Goal: Transaction & Acquisition: Obtain resource

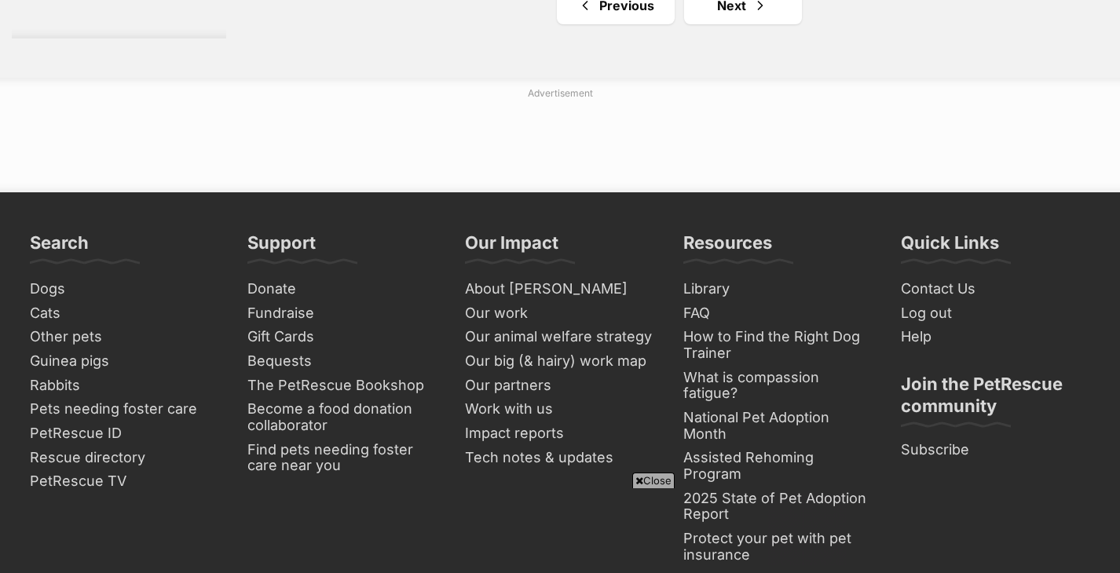
scroll to position [2609, 0]
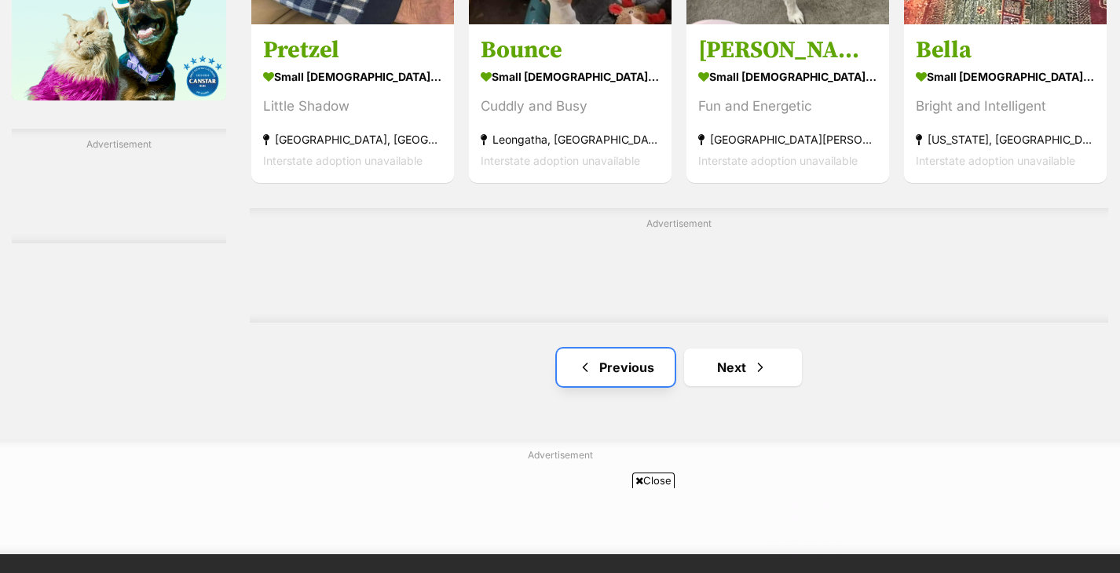
click at [619, 361] on link "Previous" at bounding box center [616, 368] width 118 height 38
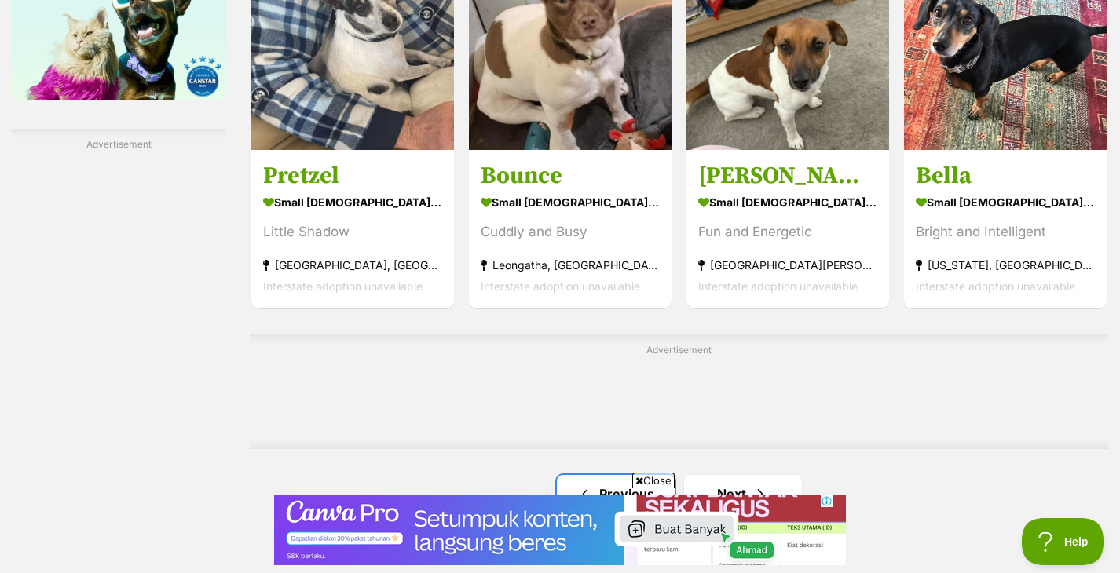
scroll to position [0, 0]
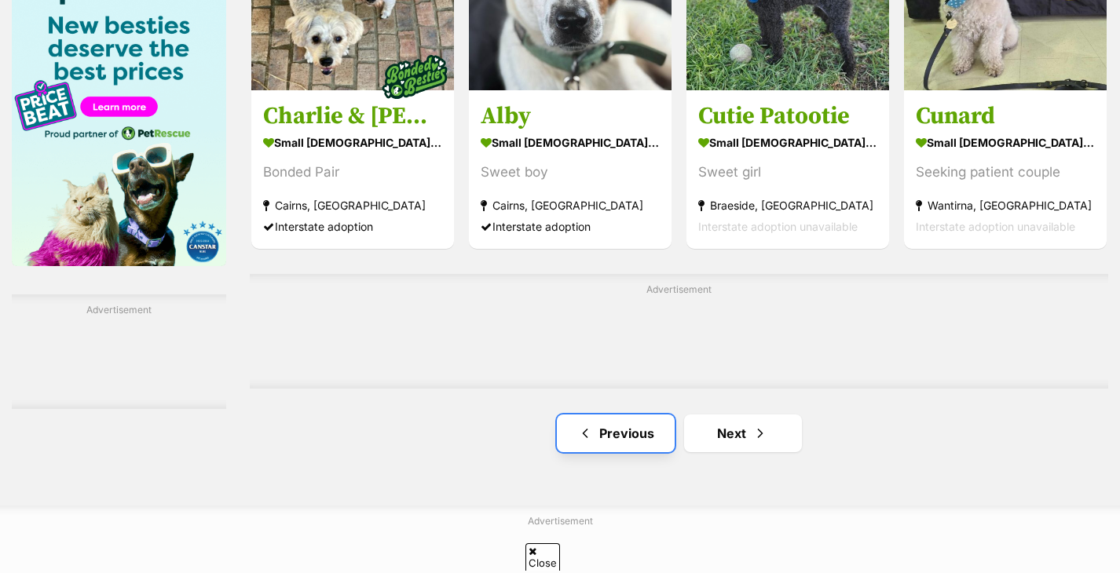
click at [637, 437] on link "Previous" at bounding box center [616, 434] width 118 height 38
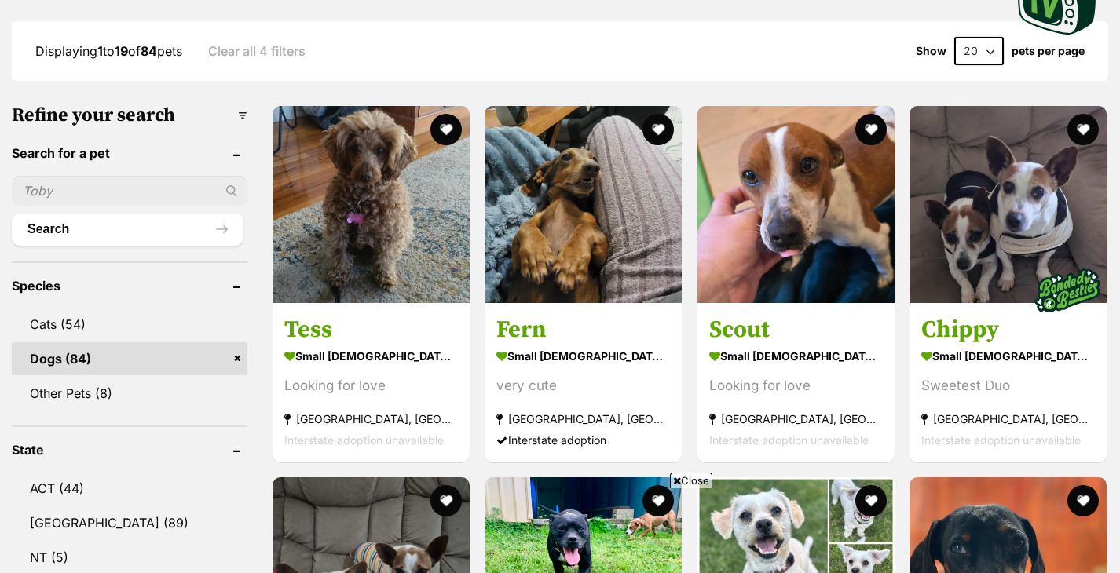
scroll to position [414, 0]
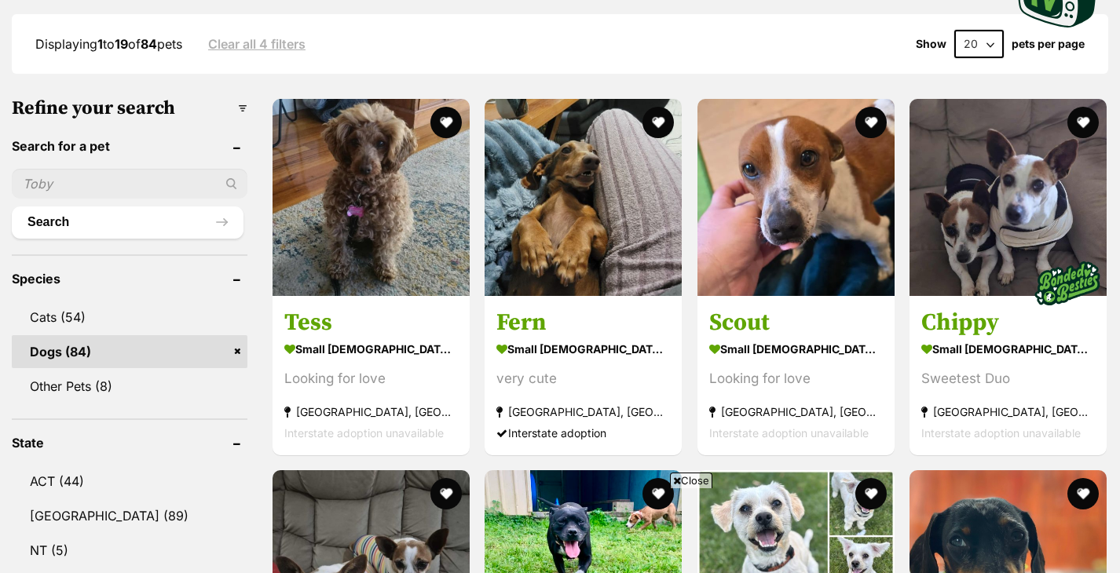
click at [686, 477] on span "Close" at bounding box center [691, 481] width 42 height 16
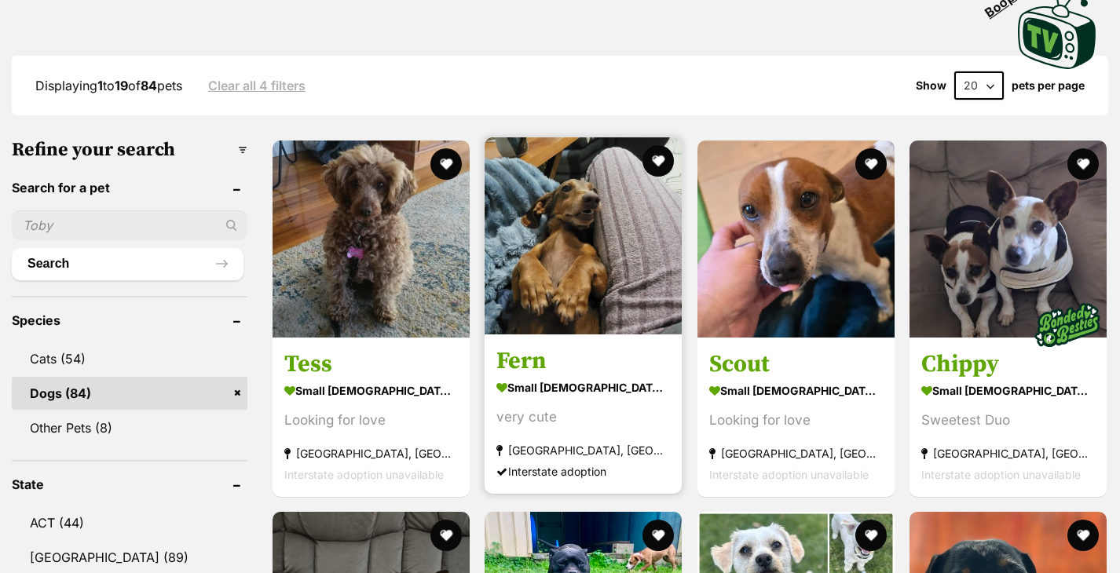
scroll to position [352, 0]
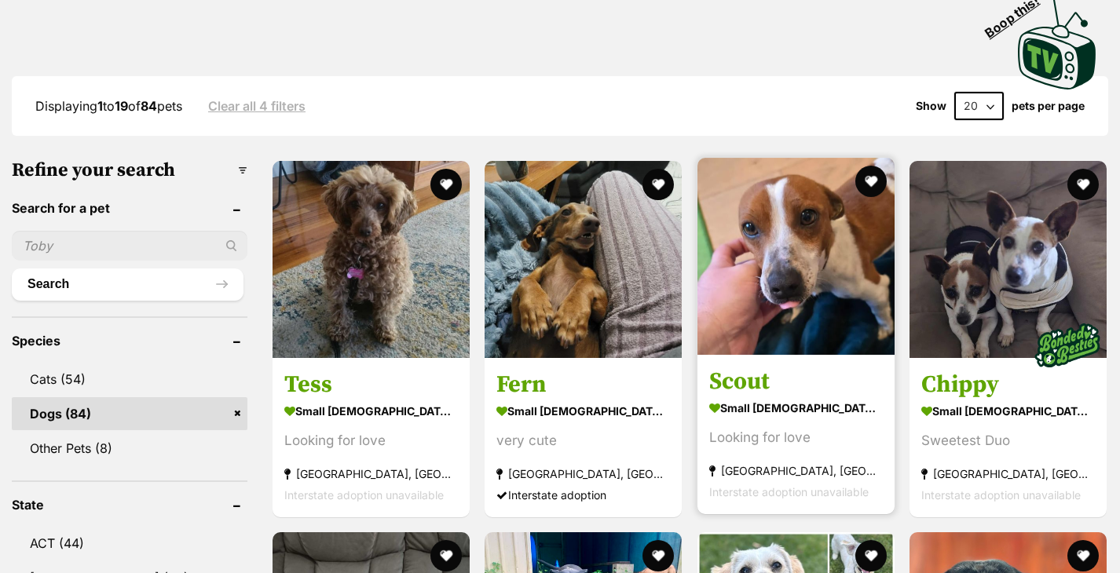
click at [768, 318] on img at bounding box center [795, 256] width 197 height 197
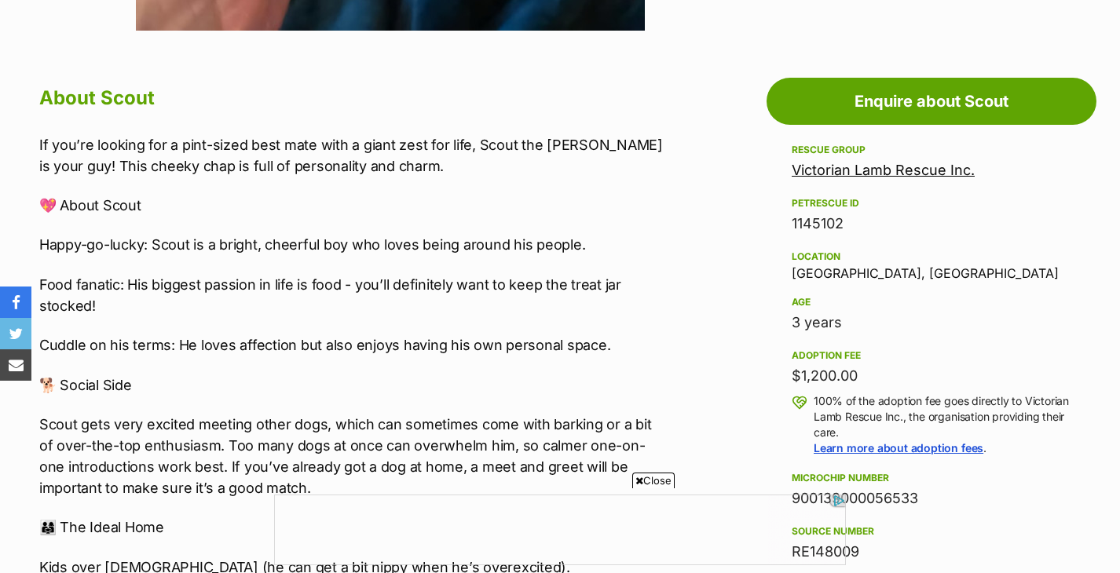
scroll to position [806, 0]
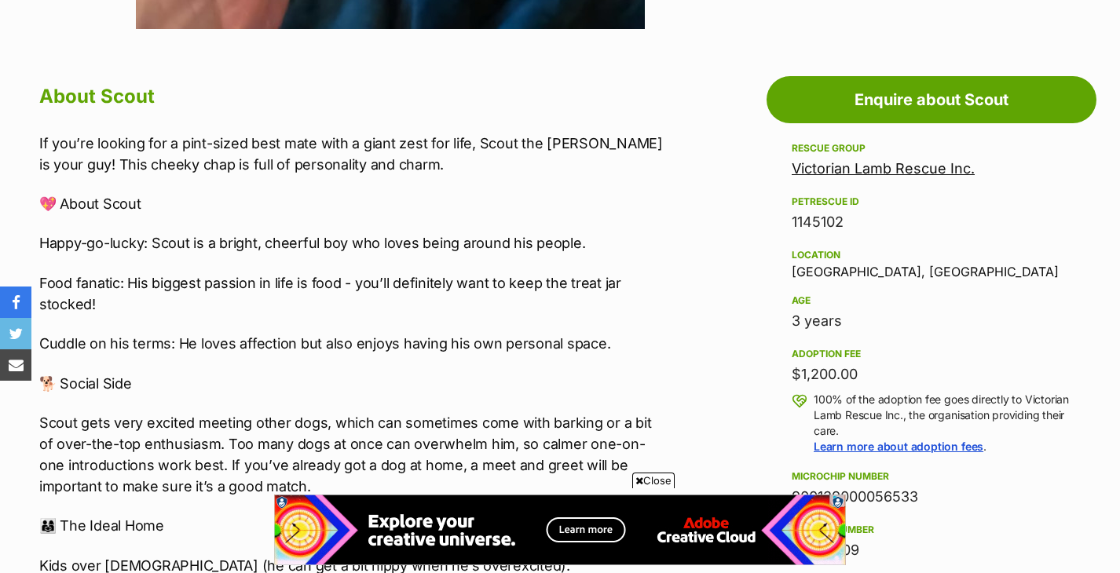
click at [657, 482] on span "Close" at bounding box center [653, 481] width 42 height 16
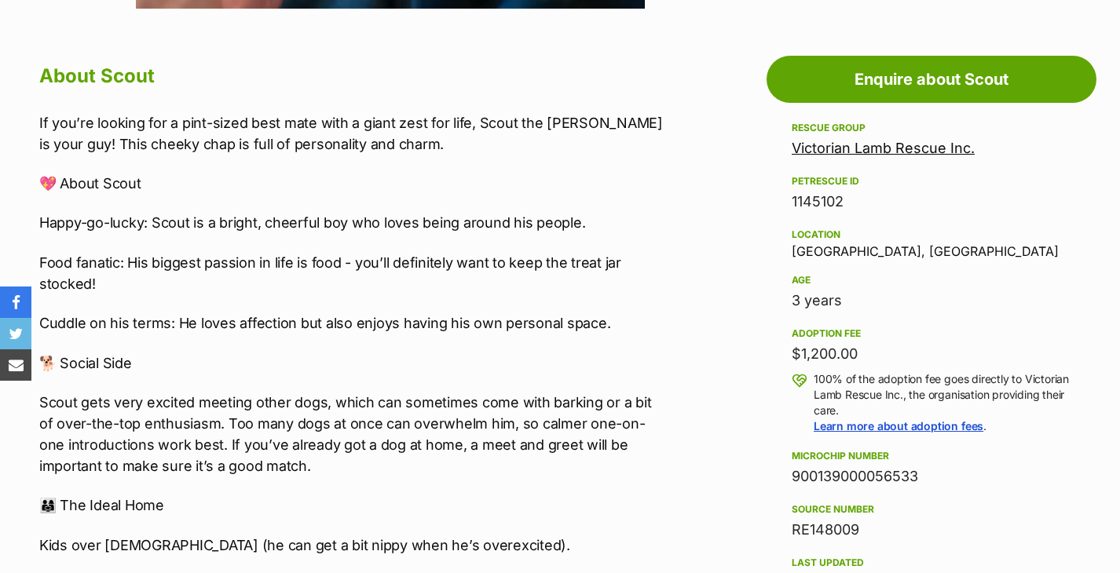
scroll to position [814, 0]
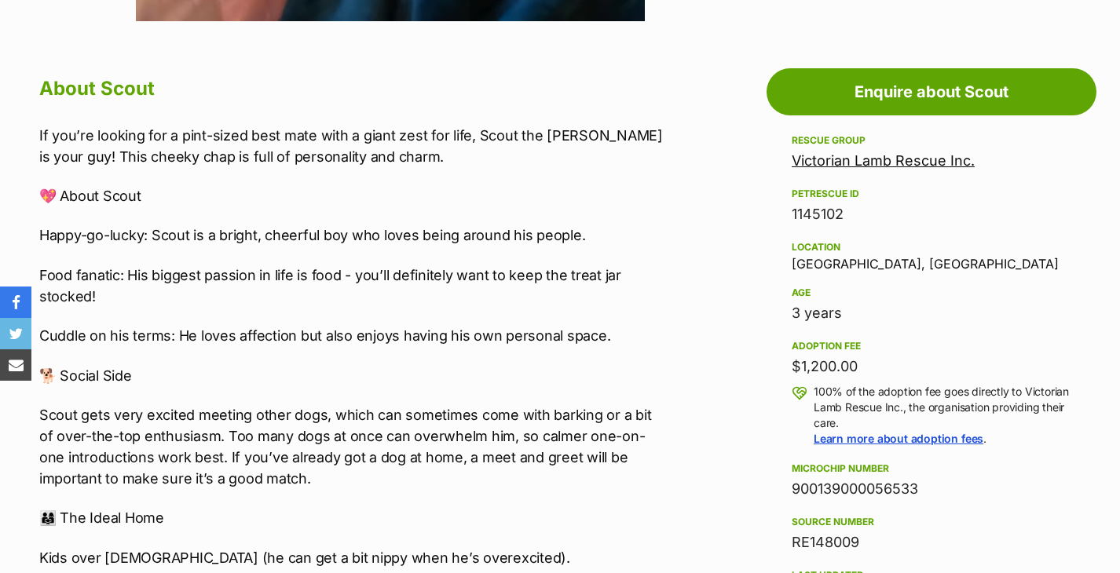
click at [869, 165] on link "Victorian Lamb Rescue Inc." at bounding box center [882, 160] width 183 height 16
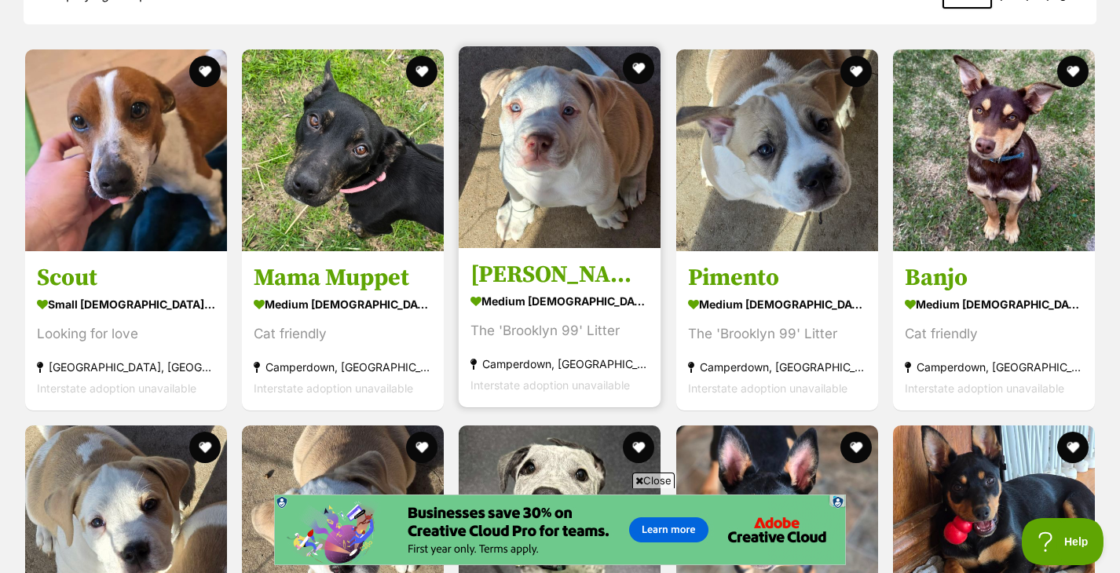
scroll to position [1040, 0]
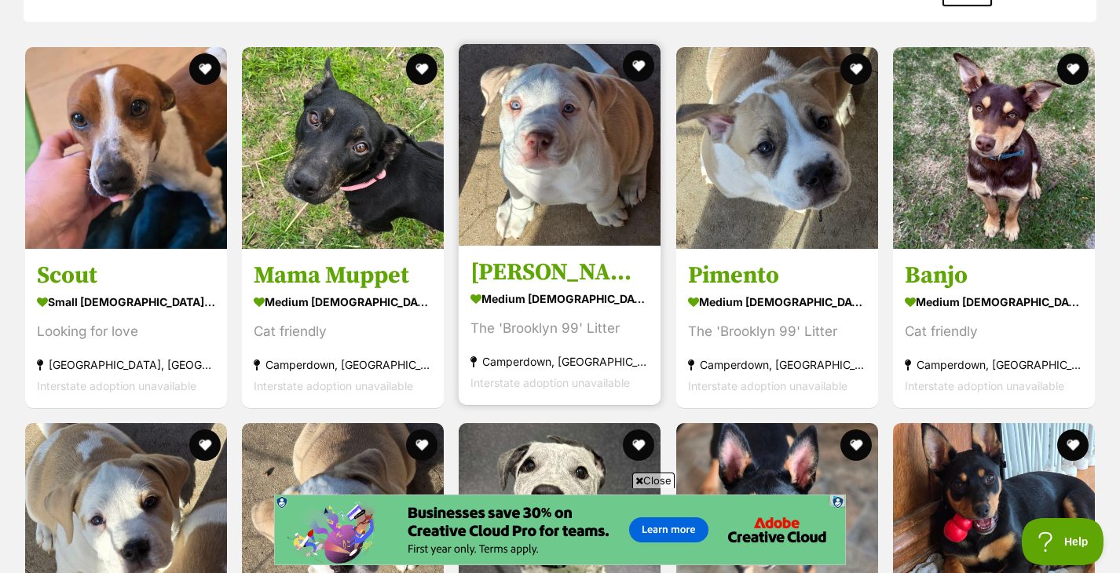
click at [588, 204] on img at bounding box center [559, 145] width 202 height 202
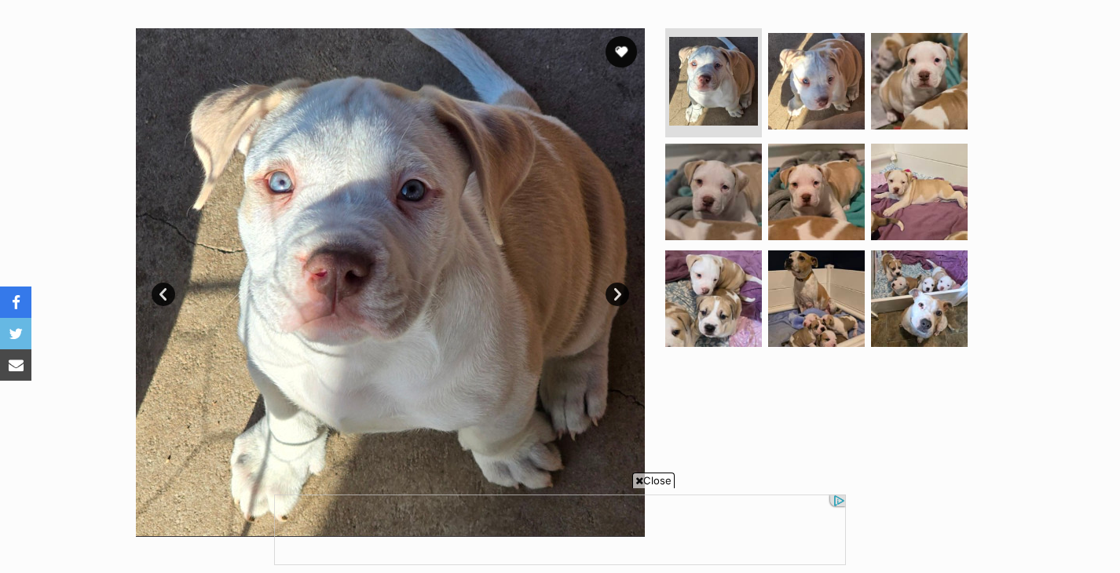
scroll to position [299, 0]
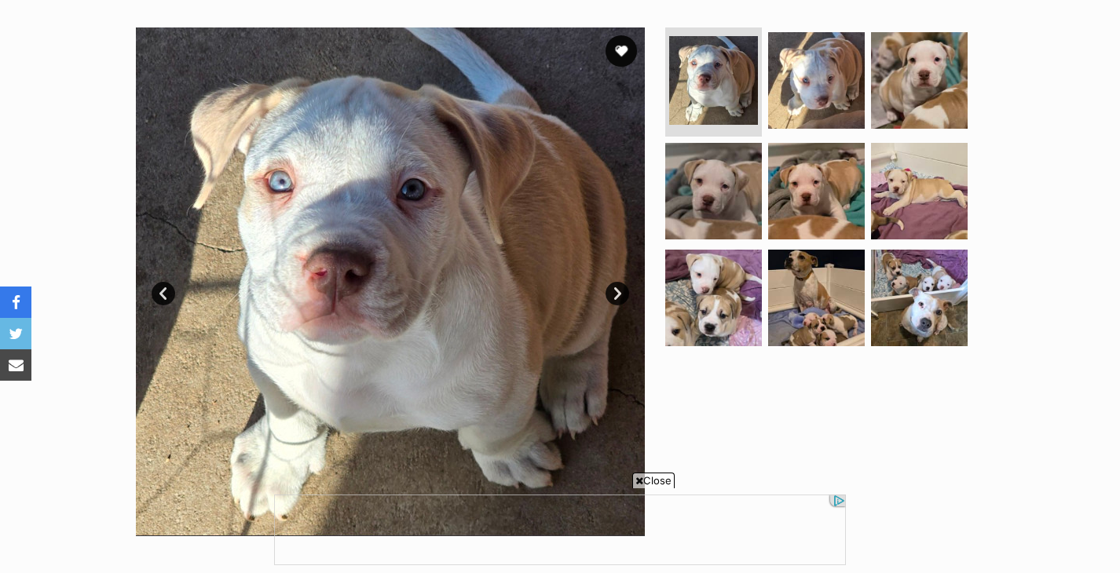
click at [615, 292] on link "Next" at bounding box center [617, 294] width 24 height 24
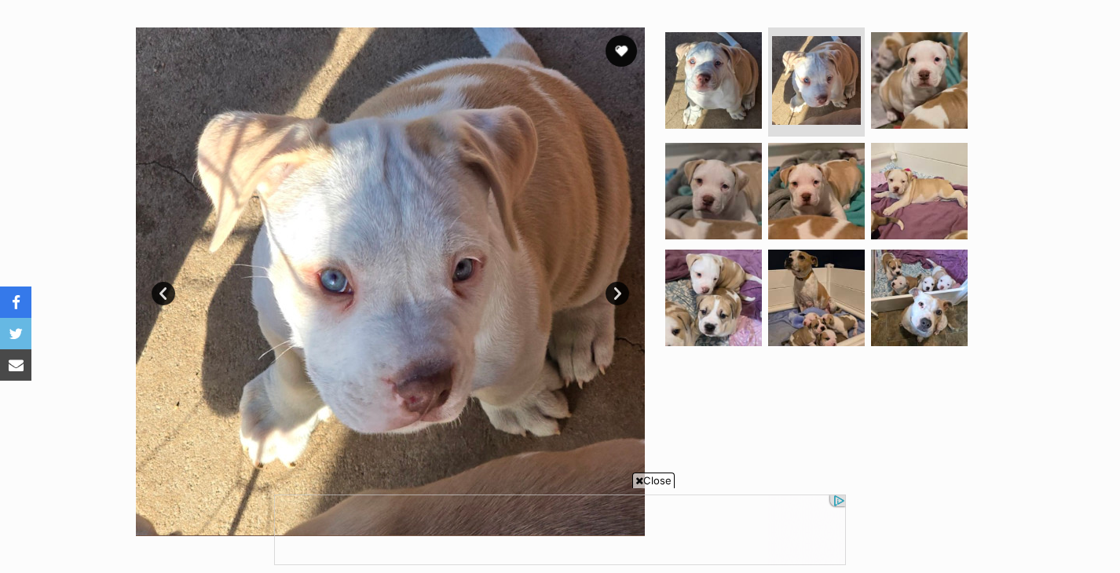
click at [615, 292] on link "Next" at bounding box center [617, 294] width 24 height 24
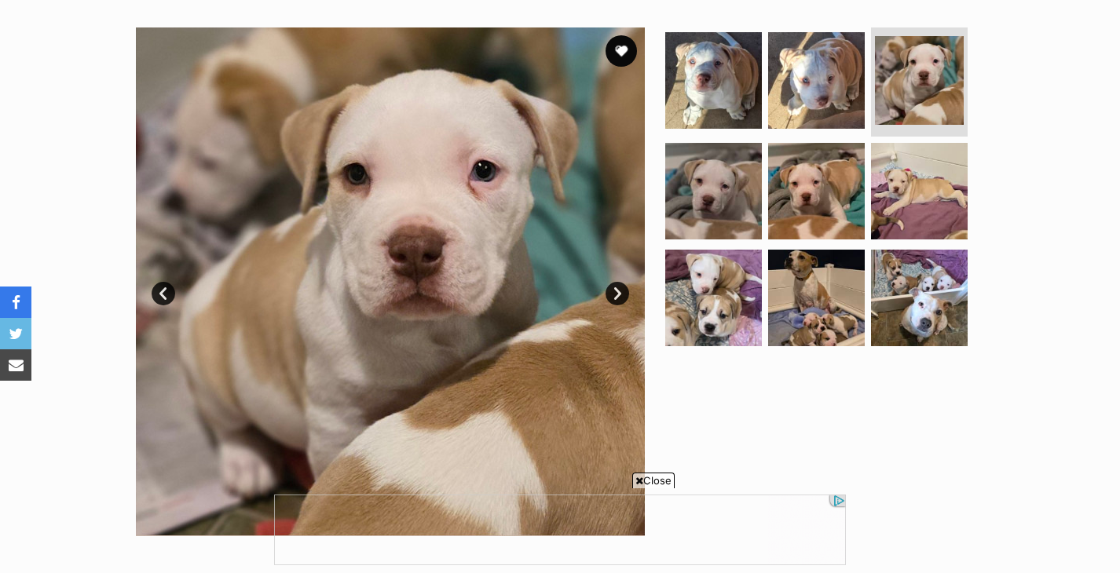
click at [615, 292] on link "Next" at bounding box center [617, 294] width 24 height 24
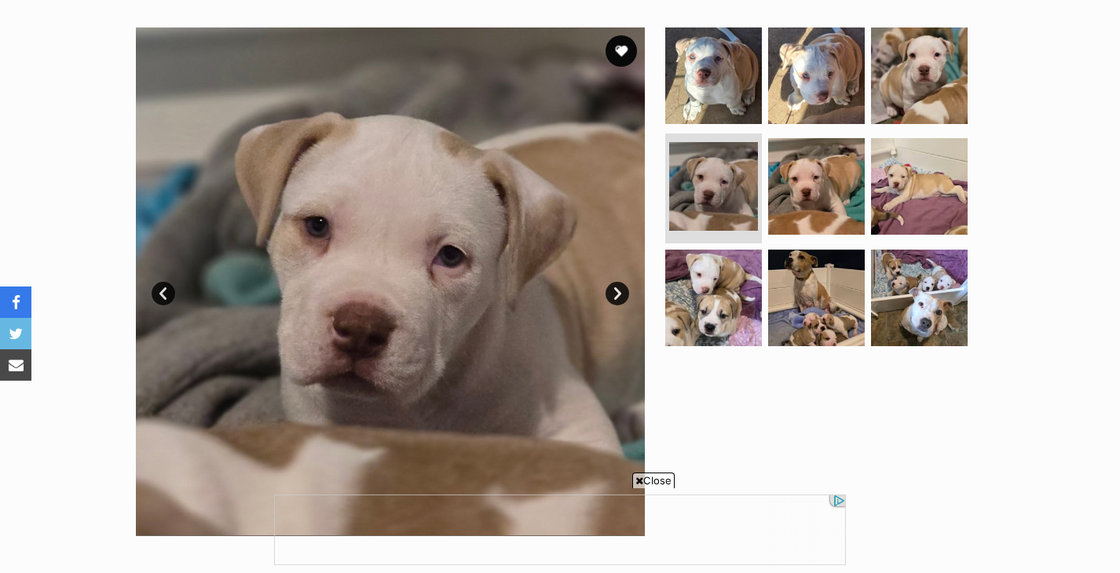
click at [615, 292] on link "Next" at bounding box center [617, 294] width 24 height 24
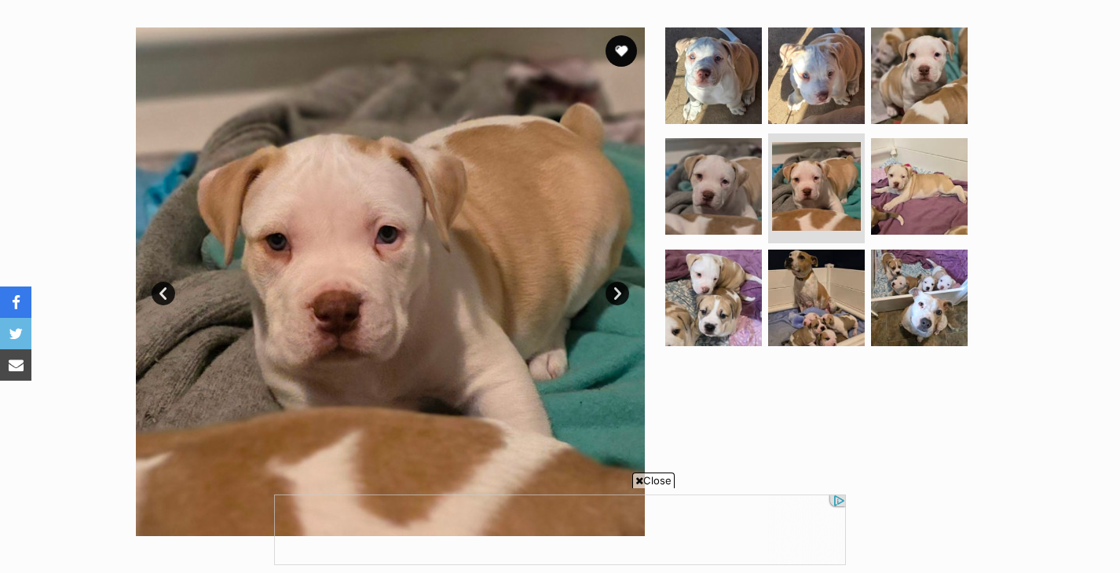
click at [615, 292] on link "Next" at bounding box center [617, 294] width 24 height 24
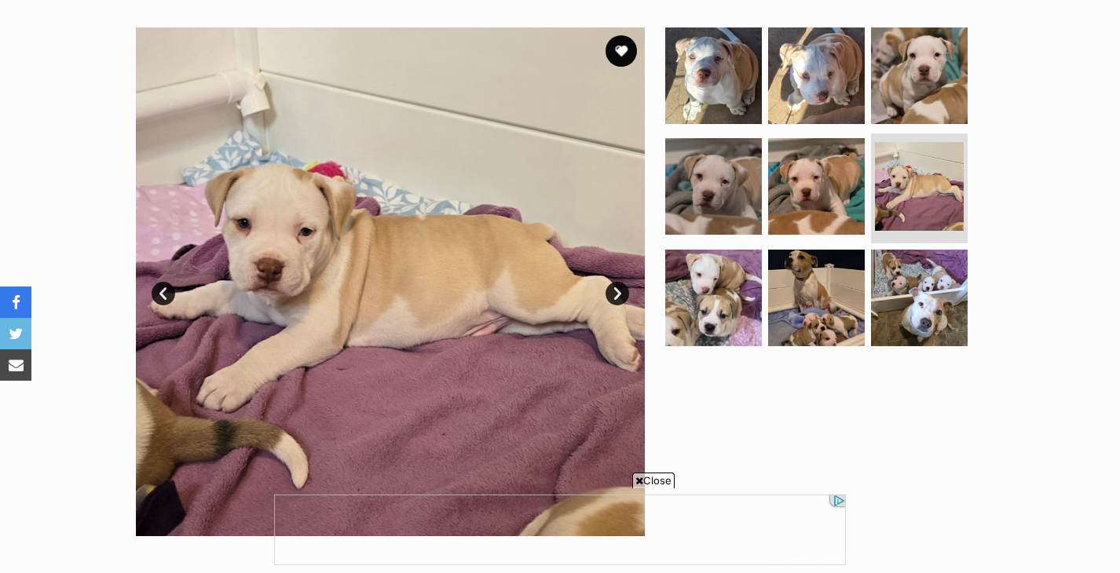
click at [615, 292] on link "Next" at bounding box center [617, 294] width 24 height 24
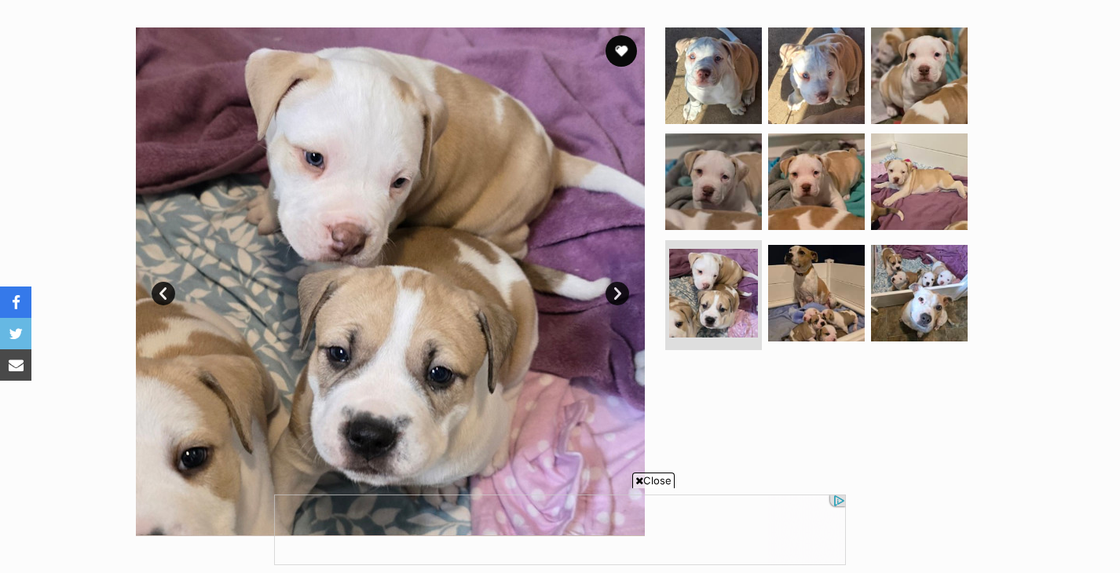
click at [615, 292] on link "Next" at bounding box center [617, 294] width 24 height 24
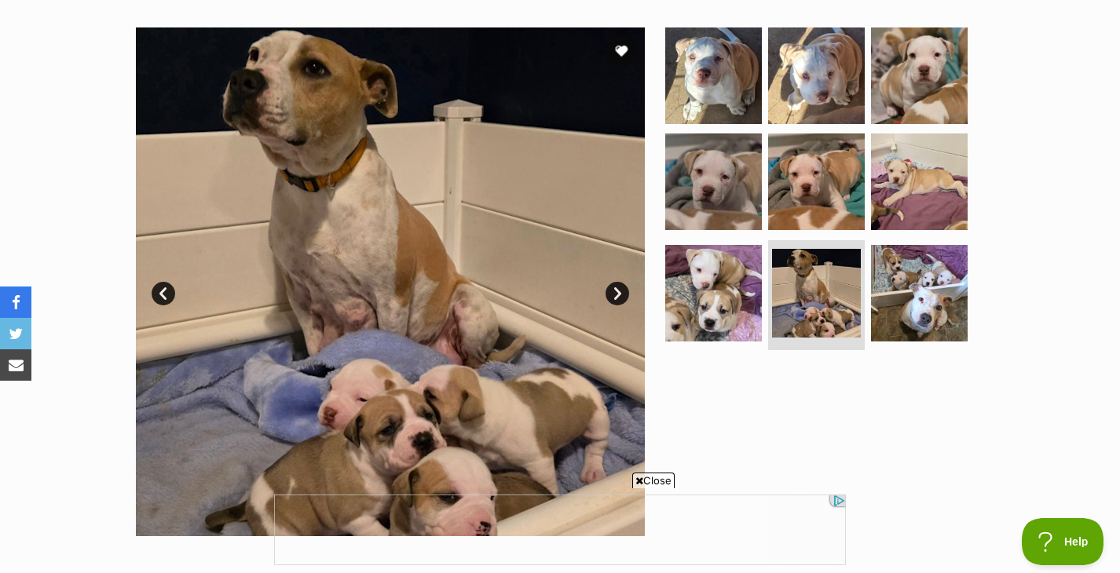
scroll to position [0, 0]
click at [615, 292] on link "Next" at bounding box center [617, 294] width 24 height 24
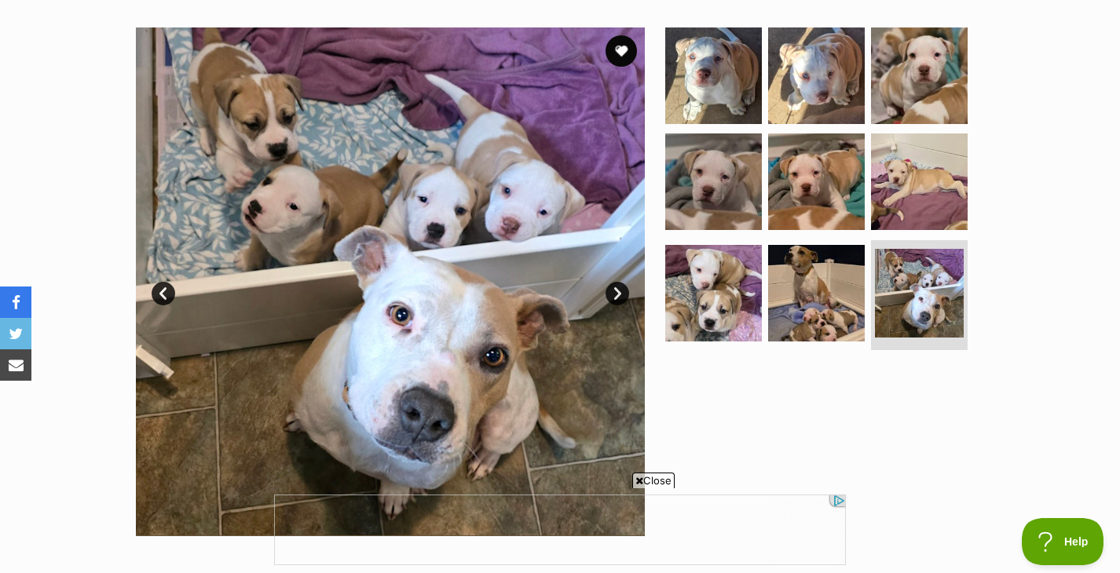
click at [615, 292] on link "Next" at bounding box center [617, 294] width 24 height 24
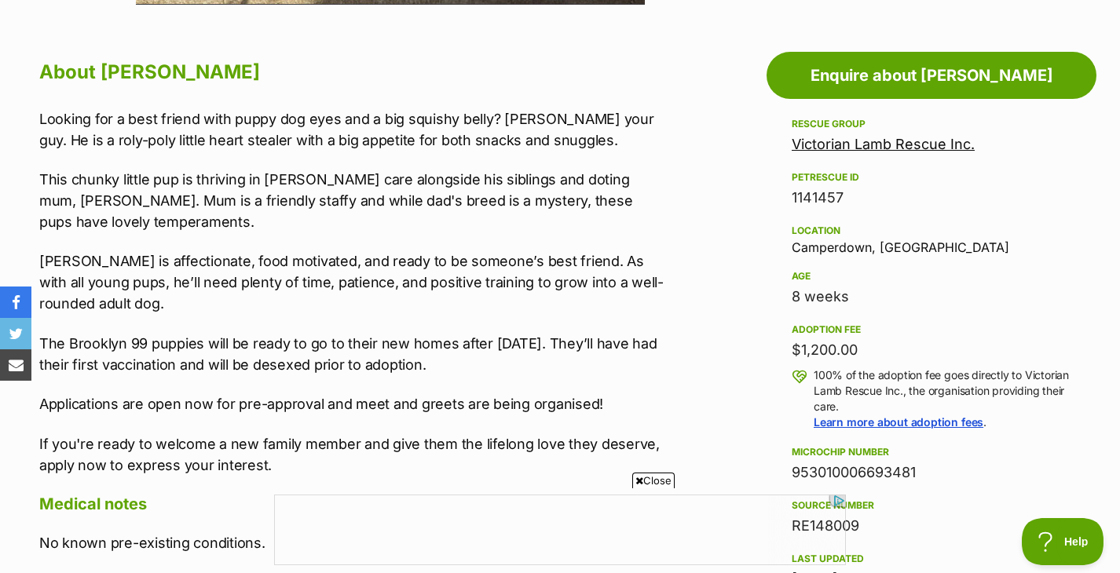
scroll to position [833, 0]
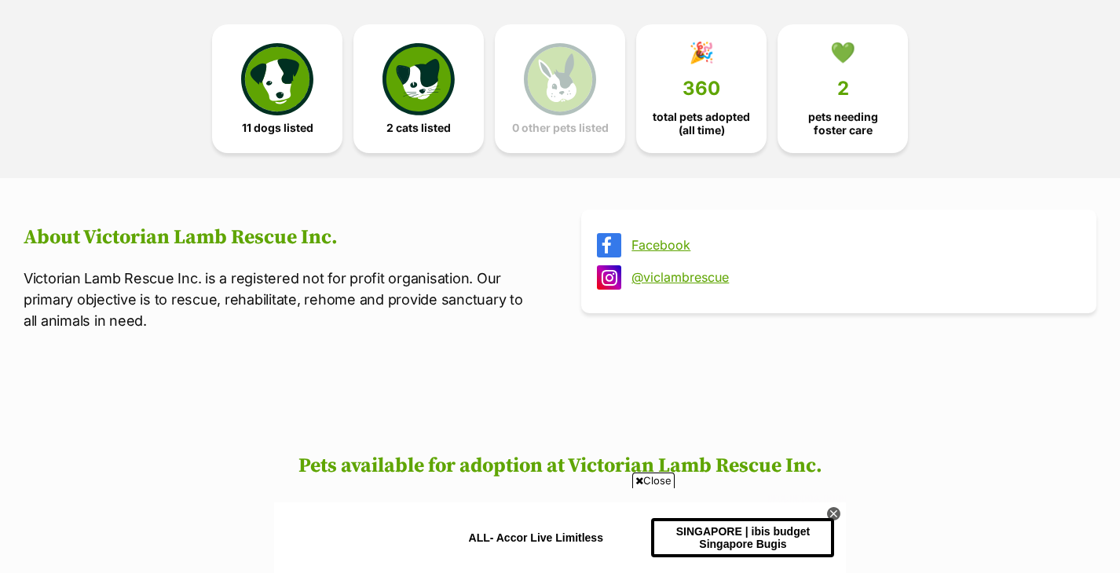
scroll to position [418, 0]
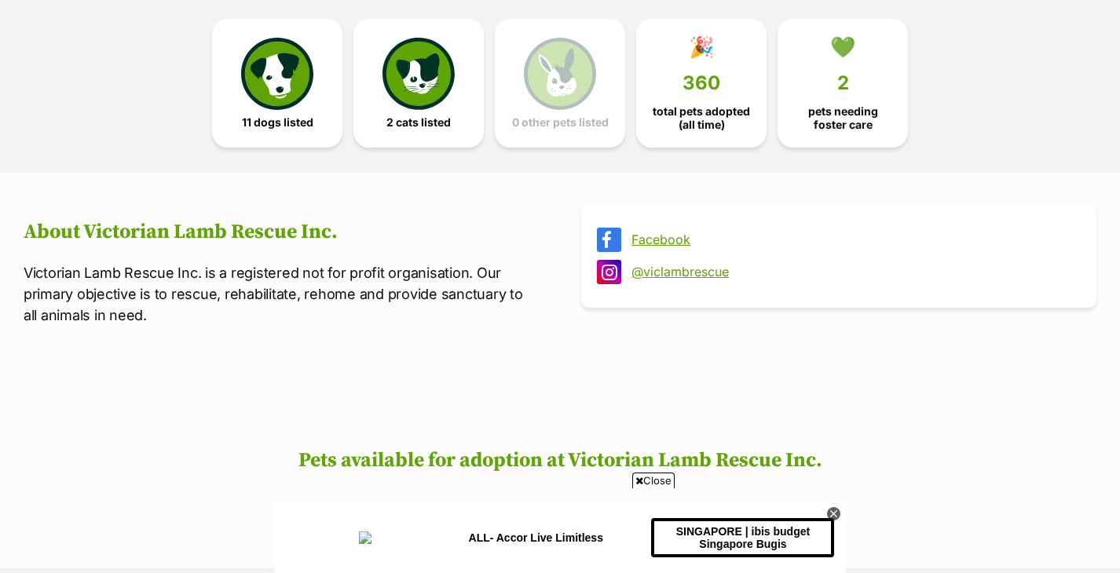
click at [660, 269] on link "@viclambrescue" at bounding box center [852, 272] width 443 height 14
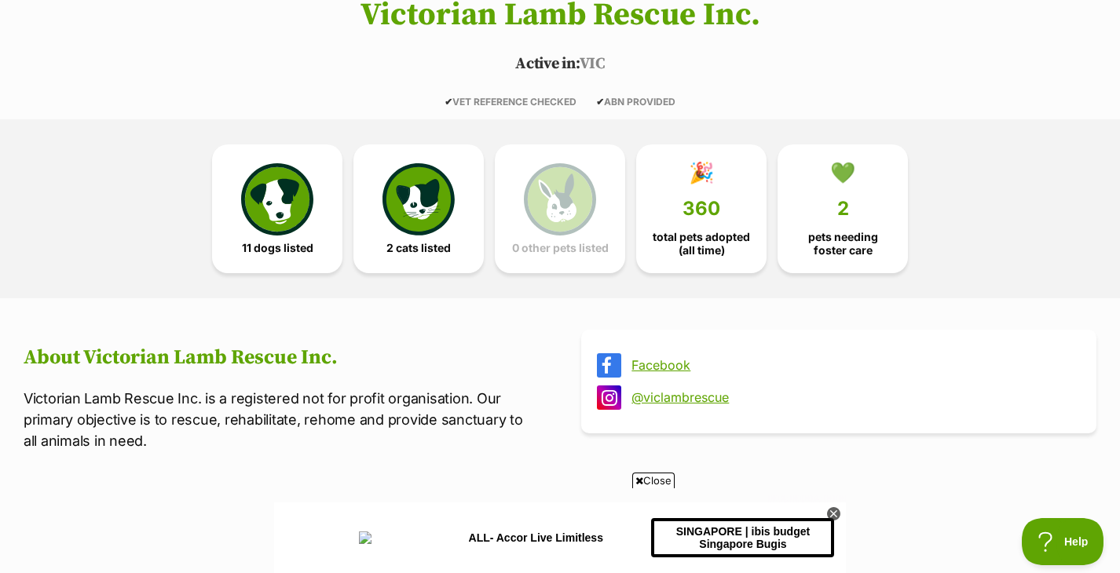
scroll to position [0, 0]
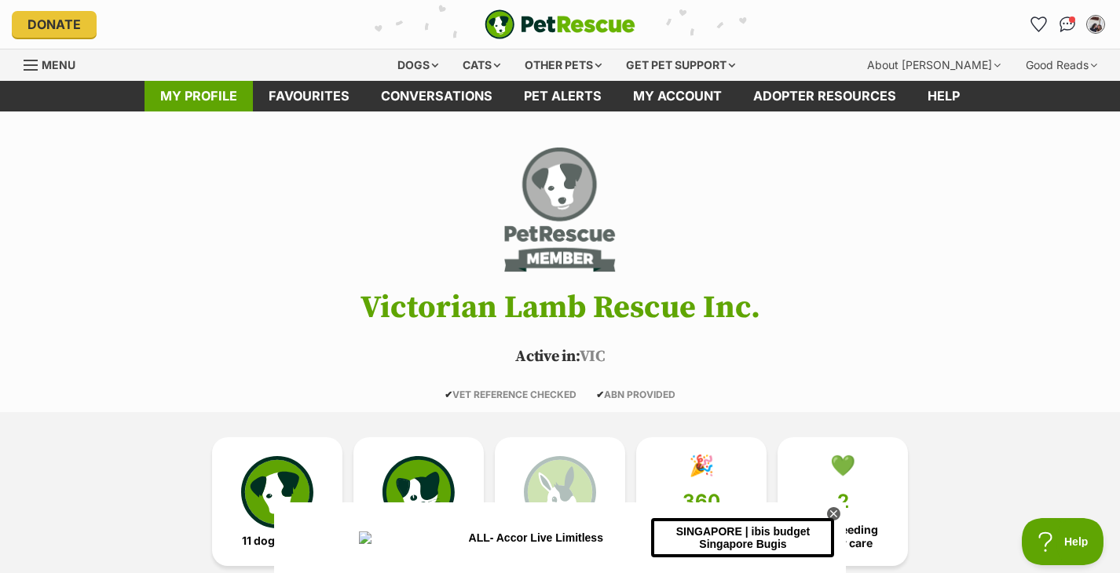
click at [225, 88] on link "My profile" at bounding box center [198, 96] width 108 height 31
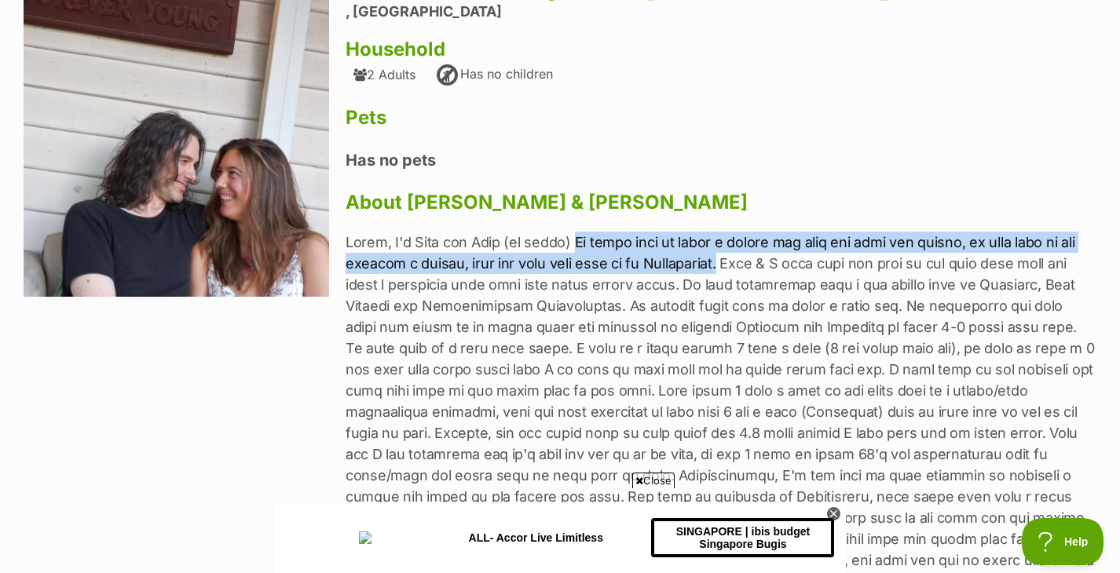
drag, startPoint x: 584, startPoint y: 241, endPoint x: 757, endPoint y: 260, distance: 173.7
click at [757, 260] on p at bounding box center [720, 412] width 751 height 360
copy p "We would love to bring a rescue dog into our home and hearts, we feel that we c…"
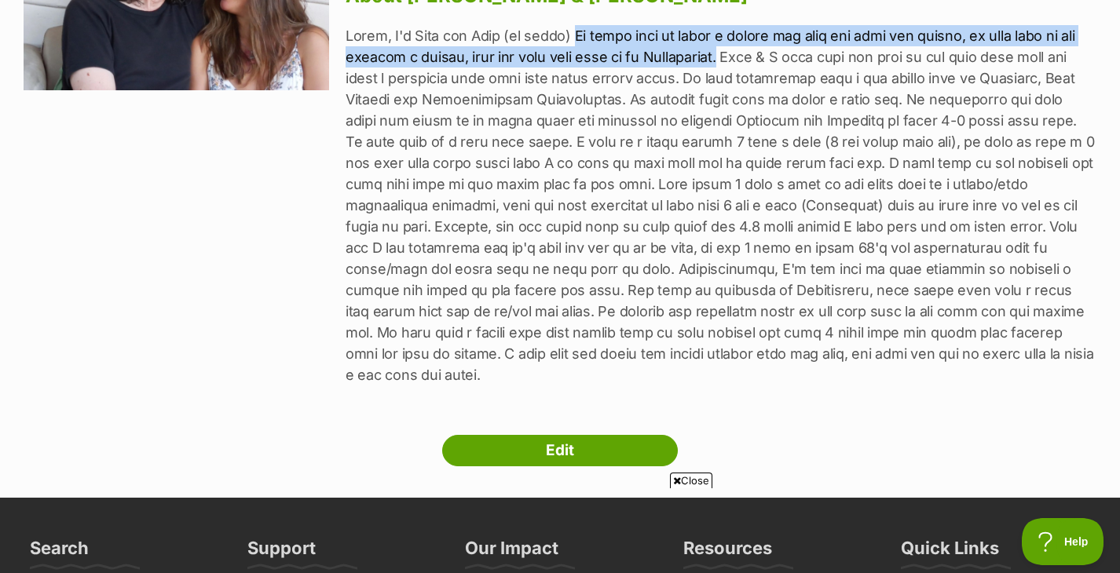
scroll to position [383, 0]
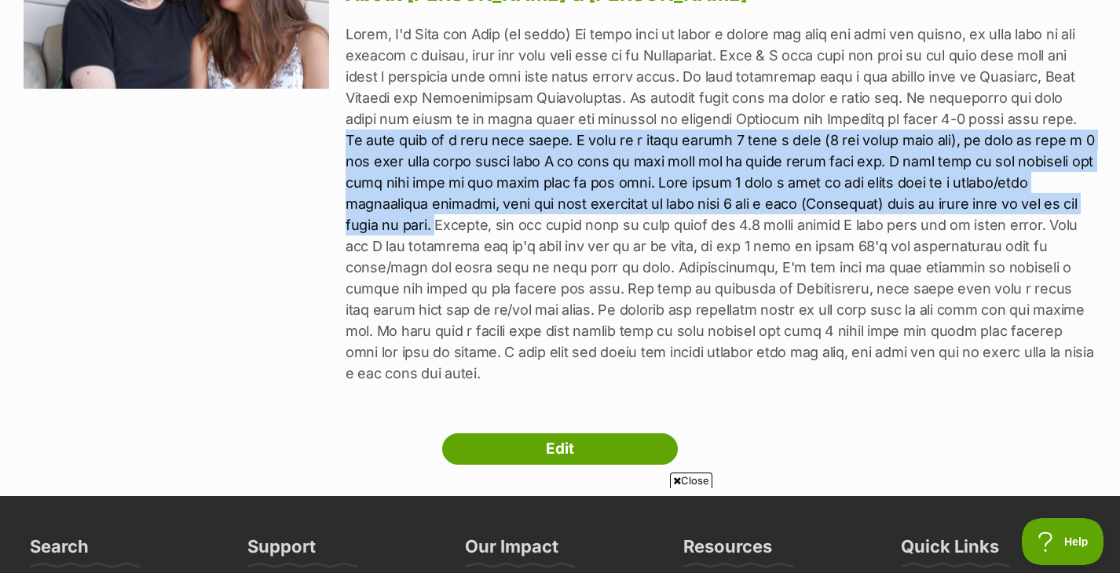
drag, startPoint x: 972, startPoint y: 118, endPoint x: 512, endPoint y: 228, distance: 473.2
click at [512, 228] on p at bounding box center [720, 204] width 751 height 360
copy p "We both work on a part time basis. I work at a local kinder 2 days a week (5 hr…"
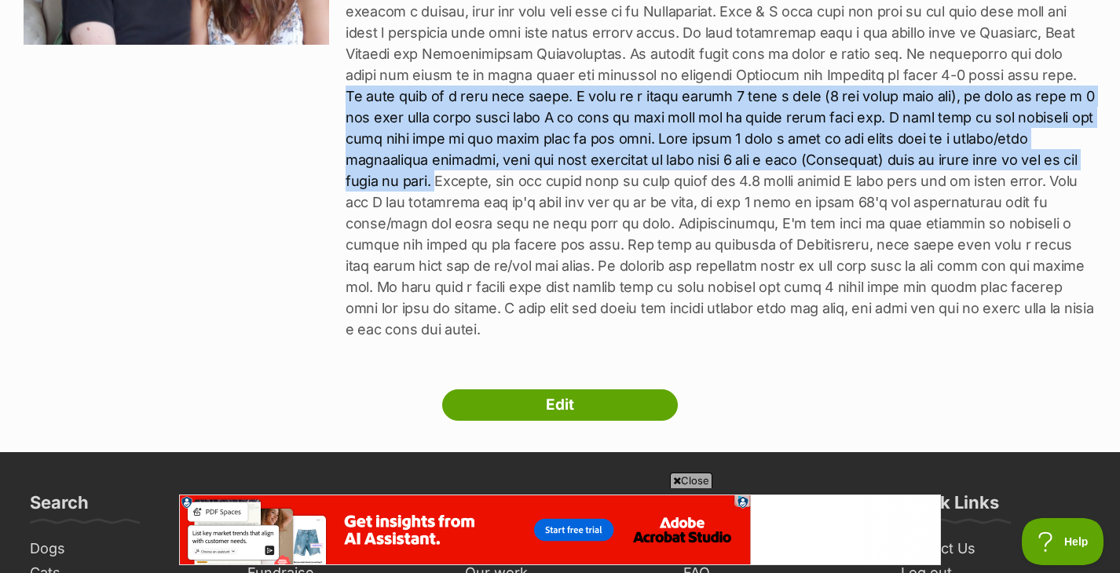
scroll to position [429, 0]
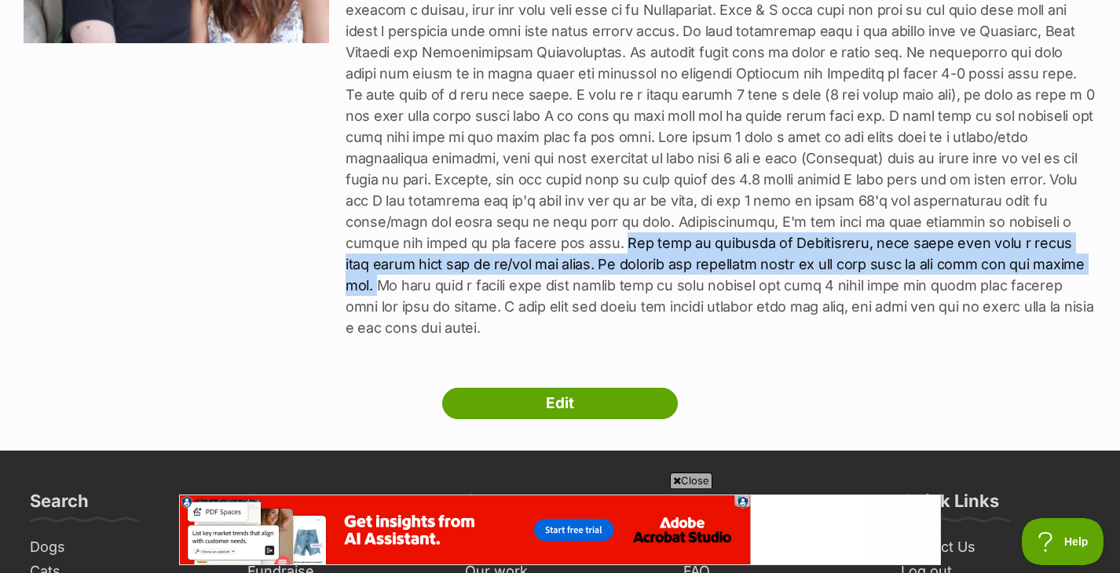
drag, startPoint x: 674, startPoint y: 238, endPoint x: 377, endPoint y: 285, distance: 300.5
click at [377, 285] on p at bounding box center [720, 158] width 751 height 360
copy p "Our home is situated in Healesville, just steps away from a local park where do…"
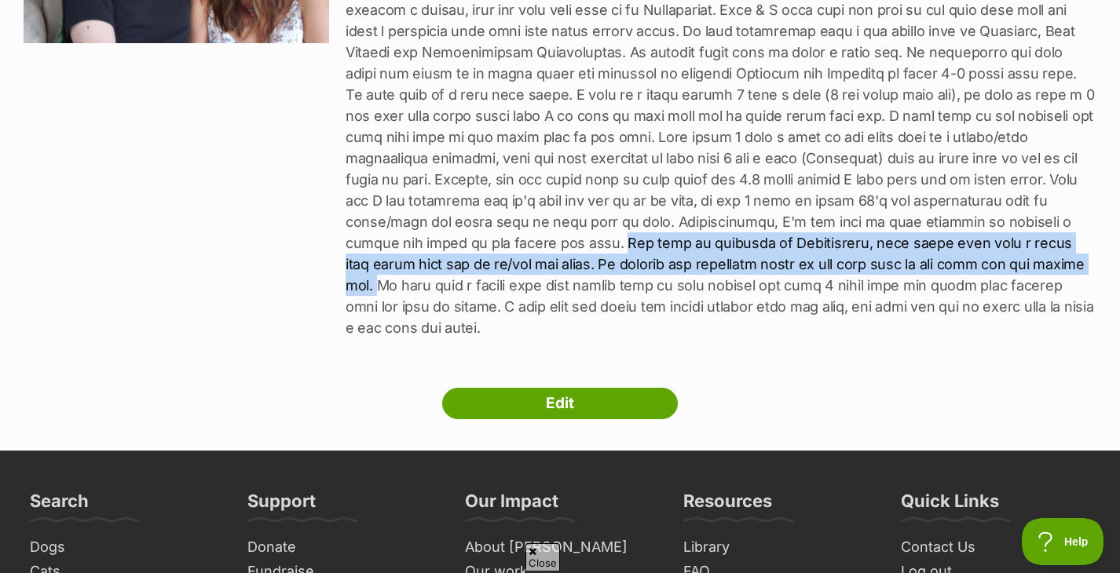
click at [858, 247] on p at bounding box center [720, 158] width 751 height 360
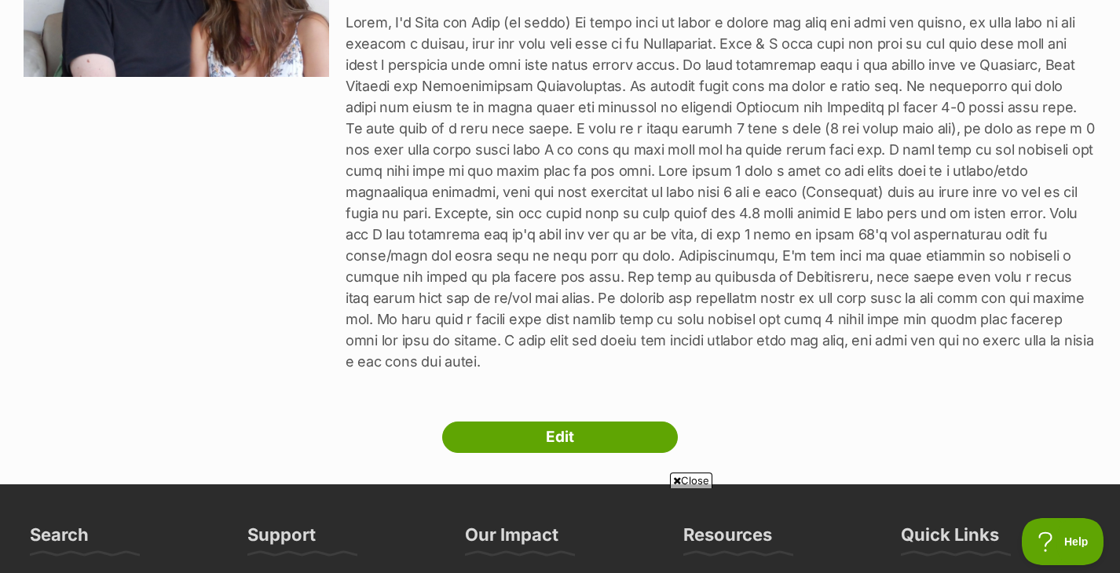
scroll to position [389, 0]
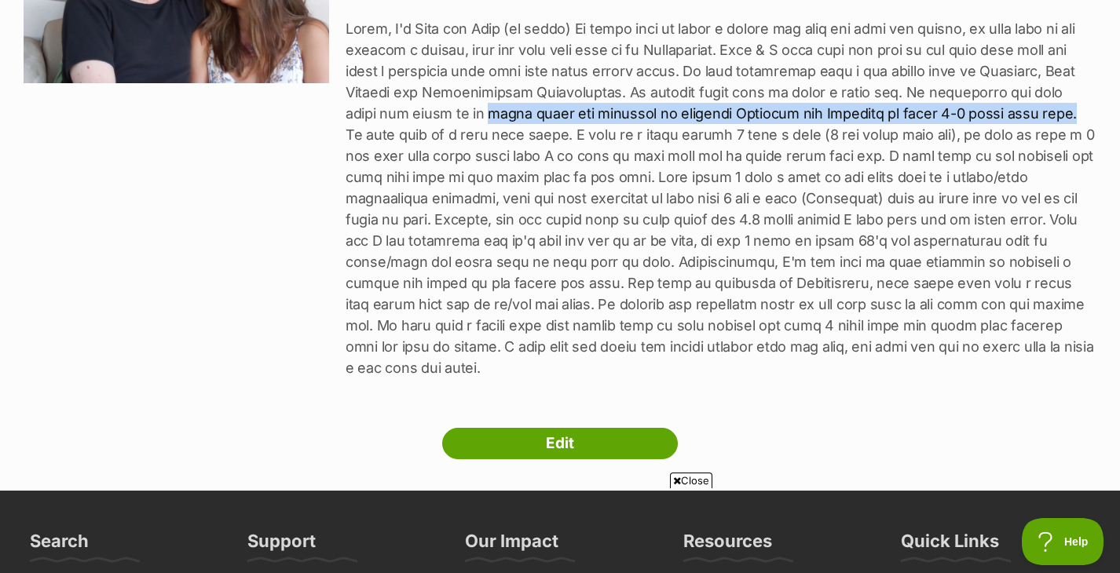
drag, startPoint x: 419, startPoint y: 112, endPoint x: 965, endPoint y: 109, distance: 545.6
click at [965, 109] on p at bounding box center [720, 198] width 751 height 360
copy p "often visit our families in regional Victoria and Canberra at least 2-3 times e…"
click at [755, 180] on p at bounding box center [720, 198] width 751 height 360
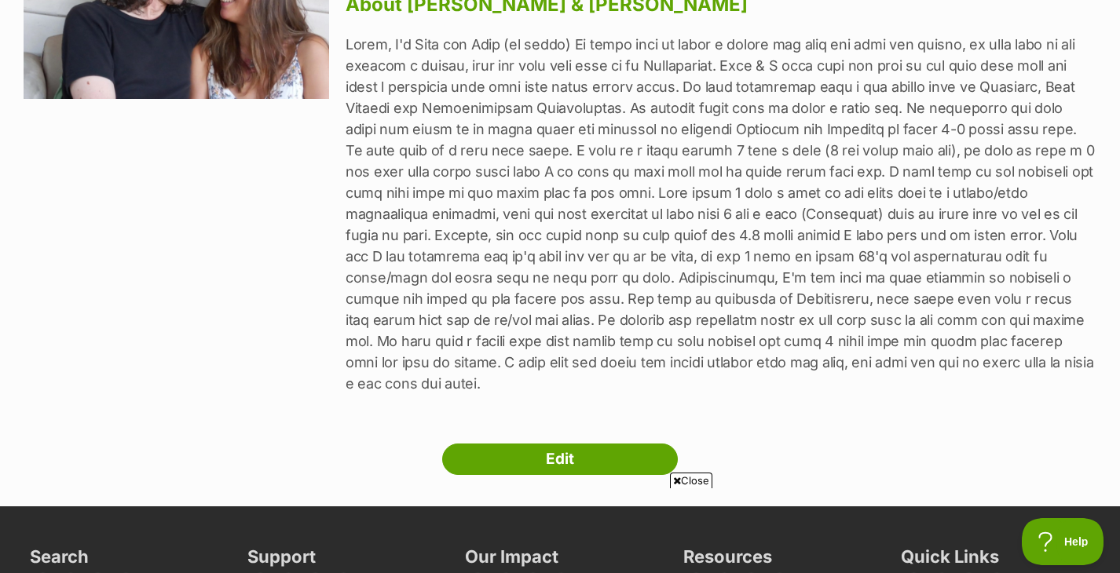
scroll to position [371, 0]
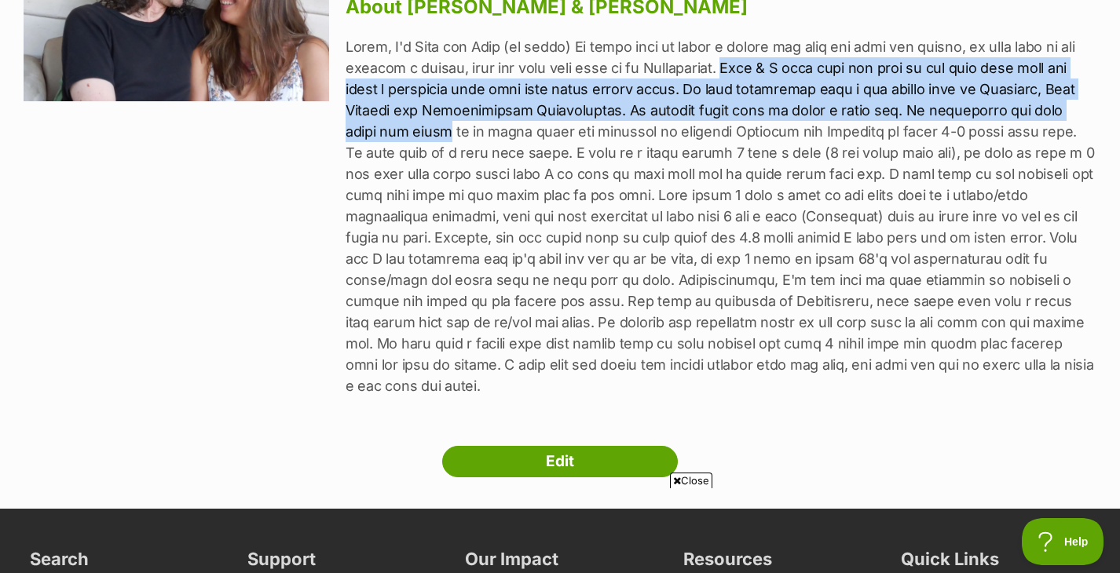
drag, startPoint x: 763, startPoint y: 68, endPoint x: 374, endPoint y: 132, distance: 393.8
click at [374, 132] on p at bounding box center [720, 216] width 751 height 360
copy p "Matt & I have both had dogs in the past that have all lived a beautiful life we…"
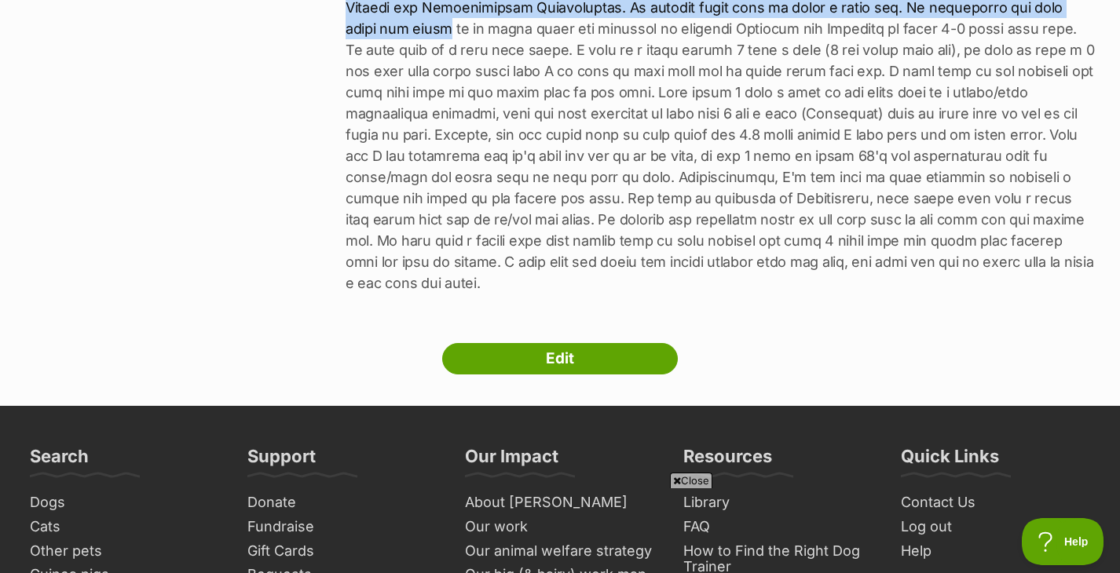
scroll to position [477, 0]
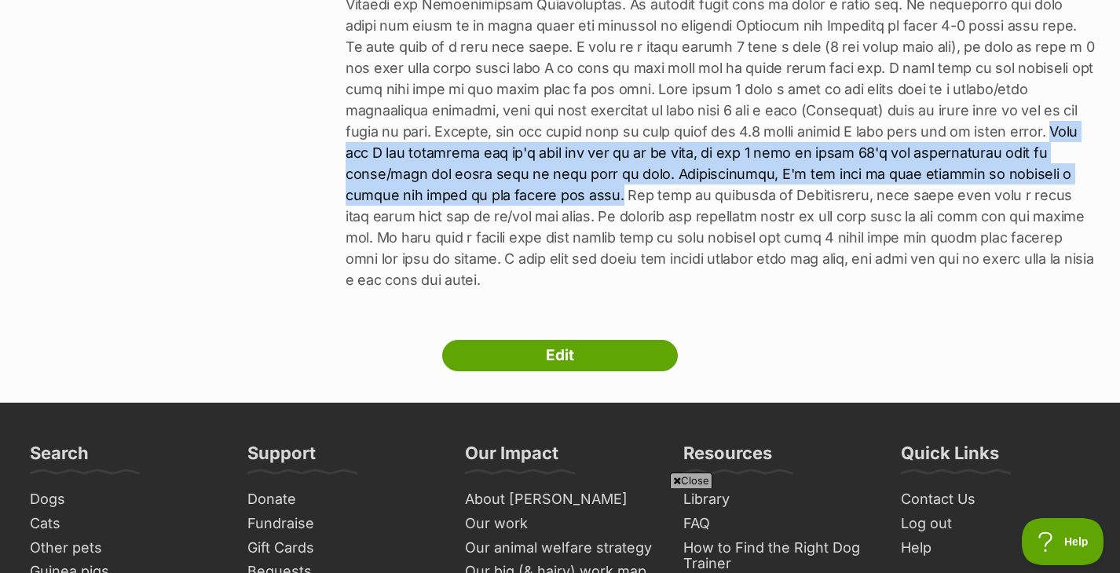
drag, startPoint x: 429, startPoint y: 152, endPoint x: 673, endPoint y: 190, distance: 246.3
click at [673, 190] on p at bounding box center [720, 110] width 751 height 360
copy p "Matt and I are newlyweds and it's just the two of us at home, he has 2 sons in …"
click at [729, 176] on p at bounding box center [720, 110] width 751 height 360
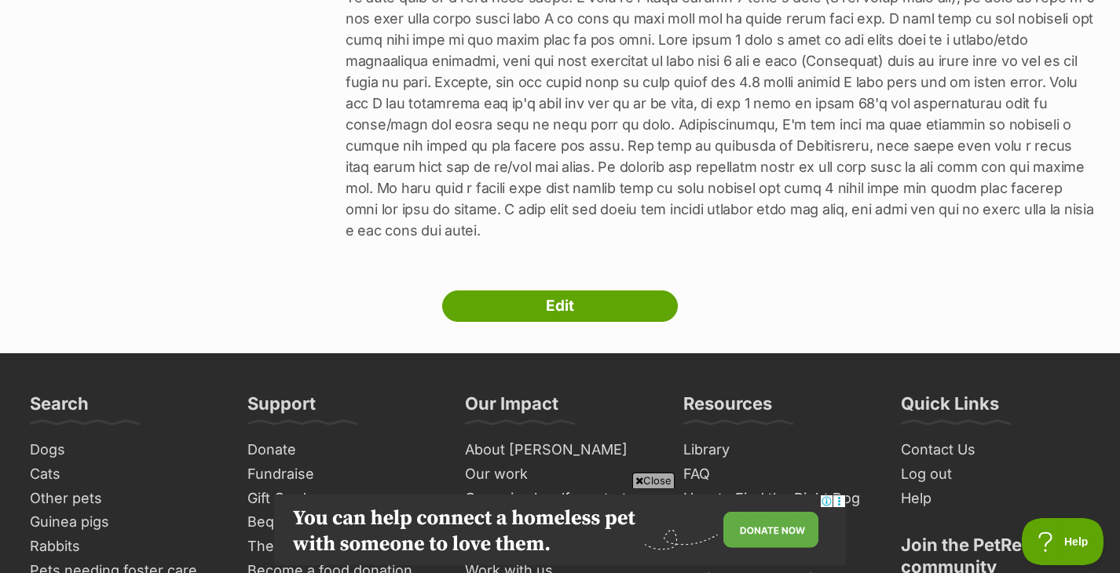
scroll to position [527, 0]
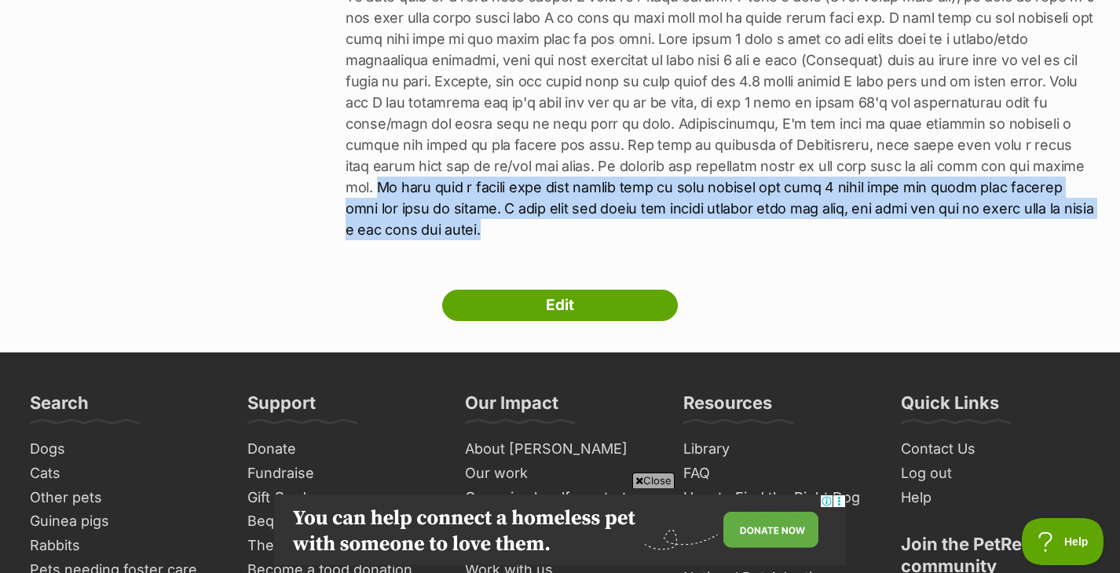
drag, startPoint x: 379, startPoint y: 188, endPoint x: 476, endPoint y: 223, distance: 102.6
click at [476, 223] on p at bounding box center [720, 60] width 751 height 360
copy p "We also have a decent size back garden that is both grassed and have 3 tiers th…"
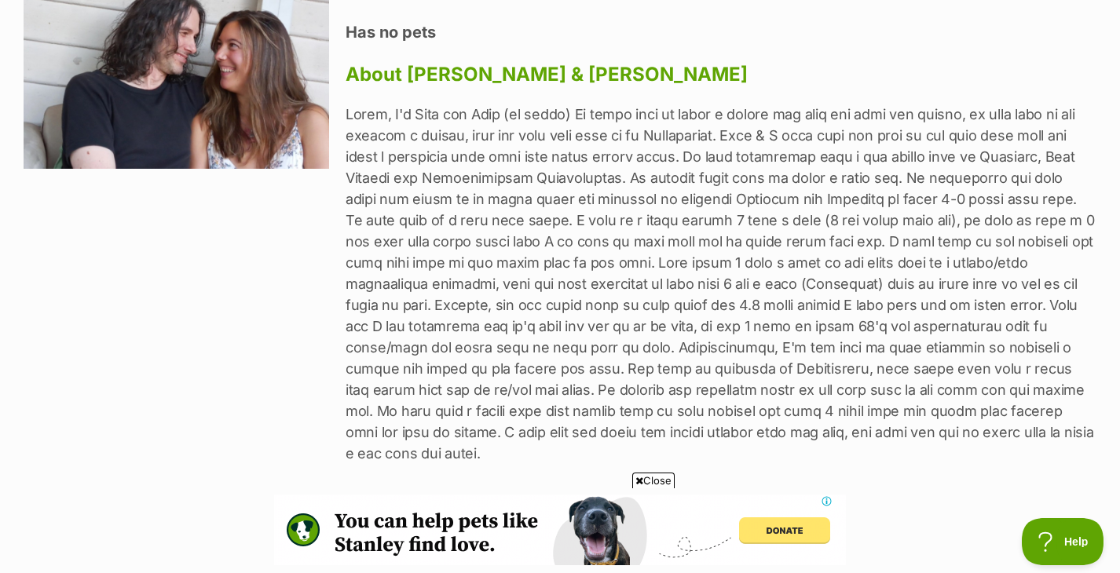
scroll to position [0, 0]
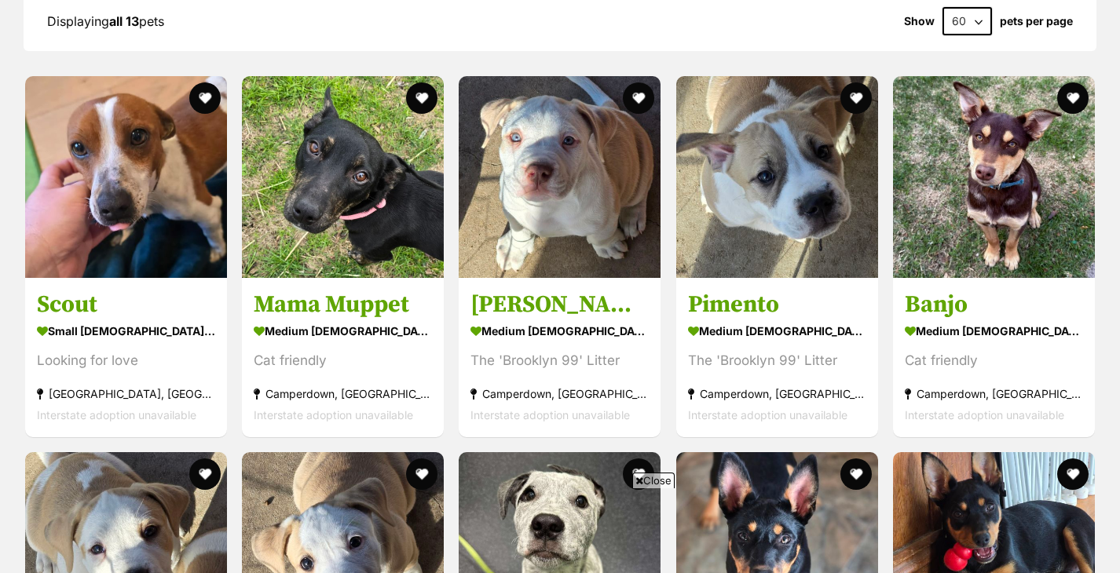
scroll to position [1014, 0]
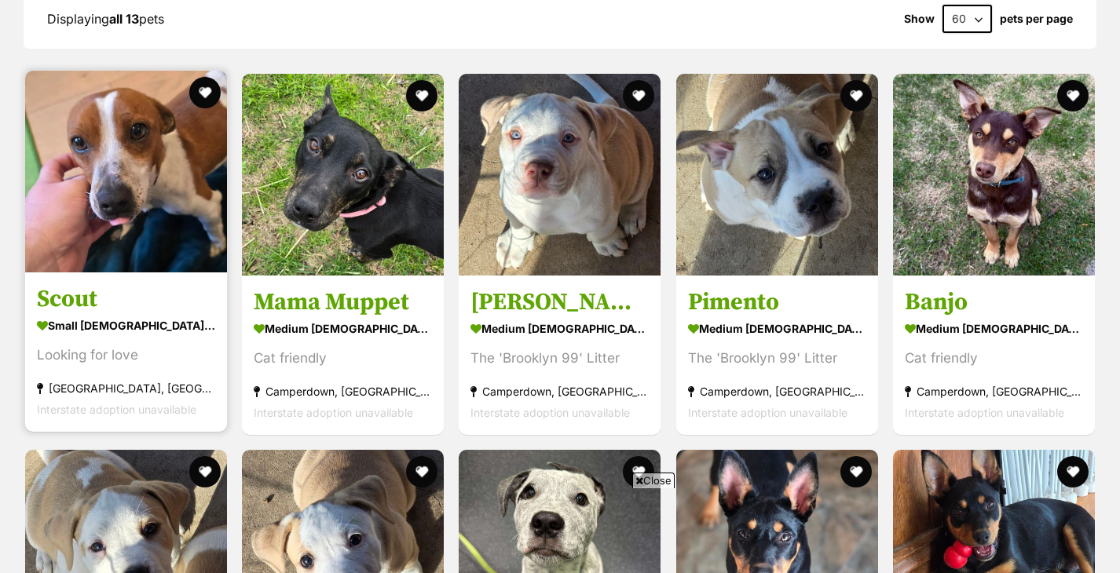
click at [96, 173] on img at bounding box center [126, 172] width 202 height 202
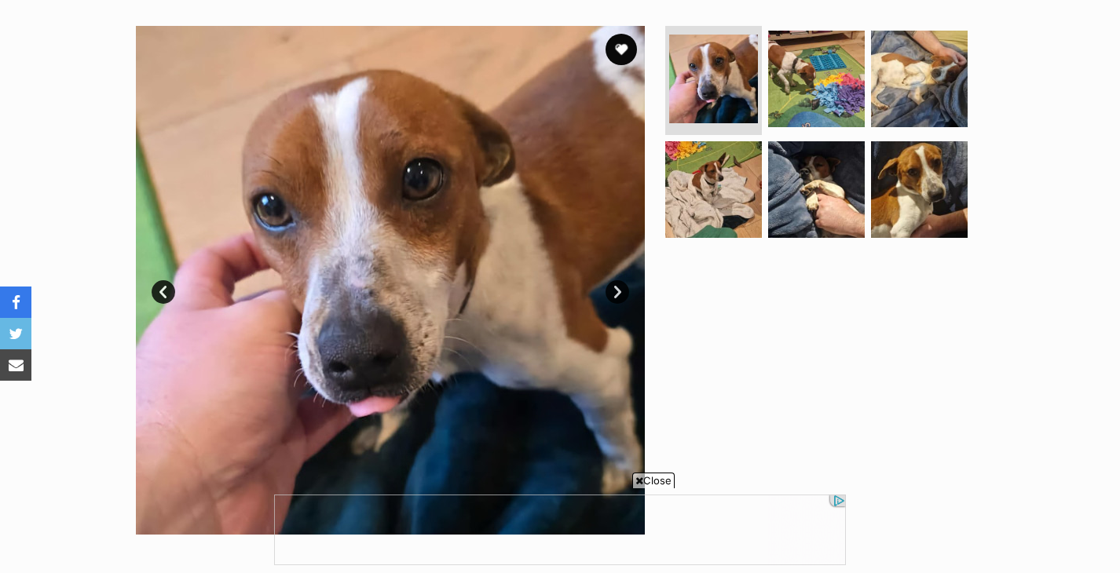
click at [608, 300] on img at bounding box center [390, 280] width 509 height 509
click at [621, 294] on link "Next" at bounding box center [617, 292] width 24 height 24
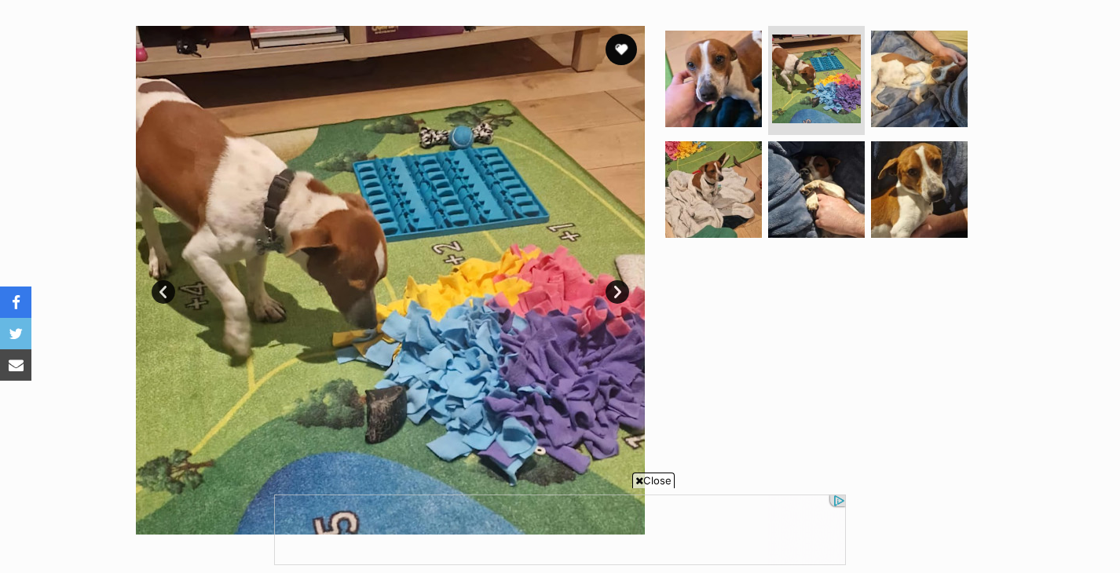
click at [645, 484] on span "Close" at bounding box center [653, 481] width 42 height 16
click at [620, 295] on link "Next" at bounding box center [617, 292] width 24 height 24
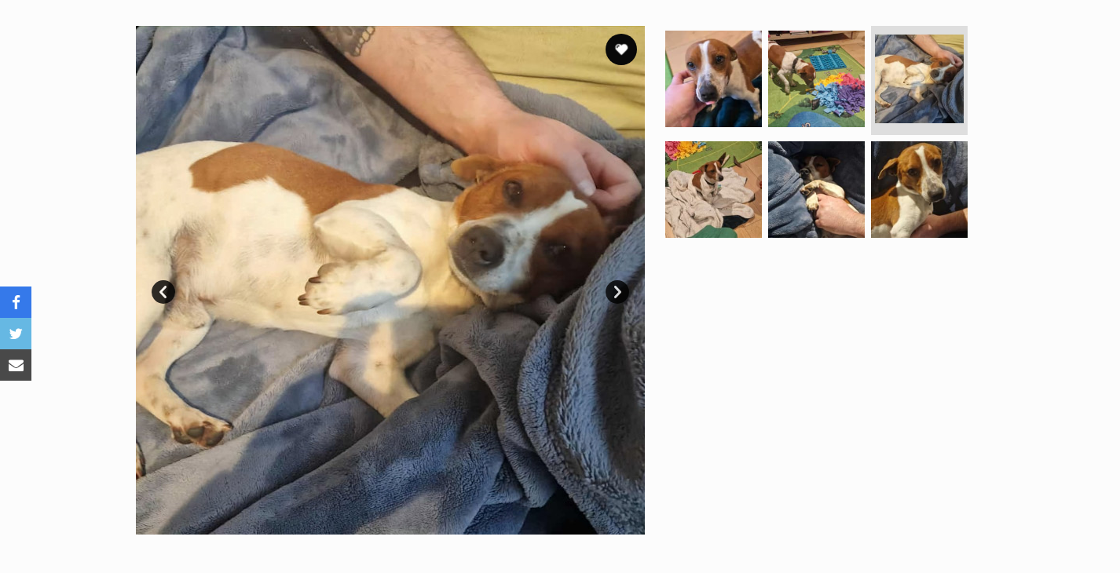
click at [621, 294] on link "Next" at bounding box center [617, 292] width 24 height 24
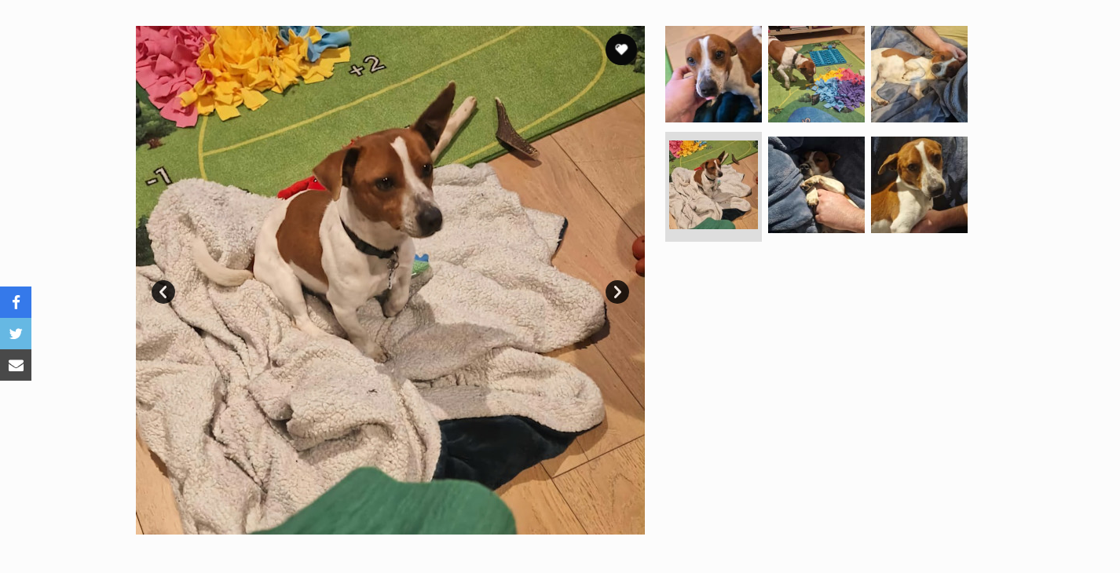
click at [621, 294] on link "Next" at bounding box center [617, 292] width 24 height 24
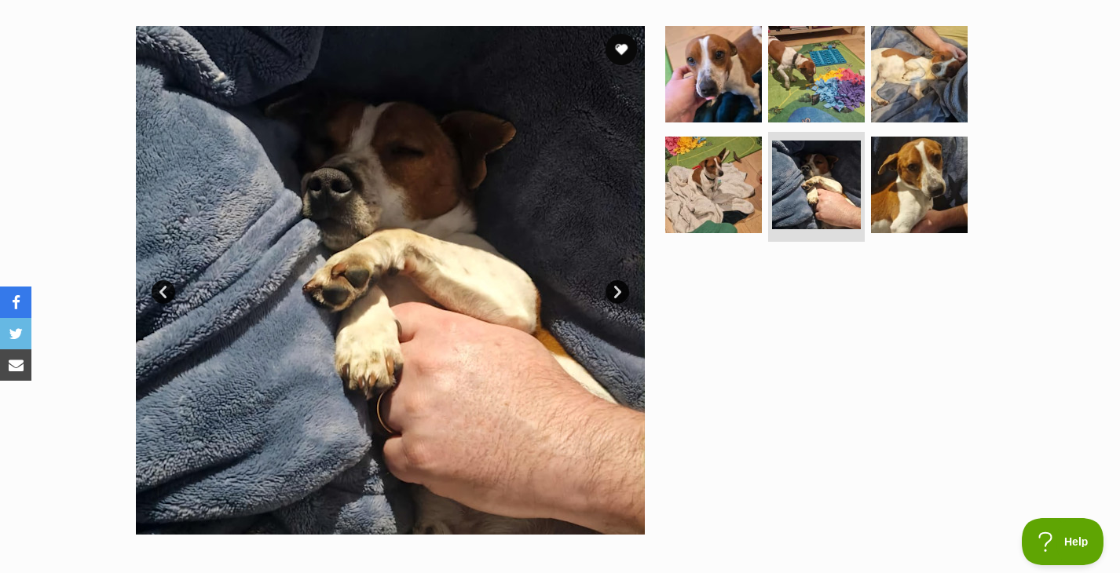
click at [621, 294] on link "Next" at bounding box center [617, 292] width 24 height 24
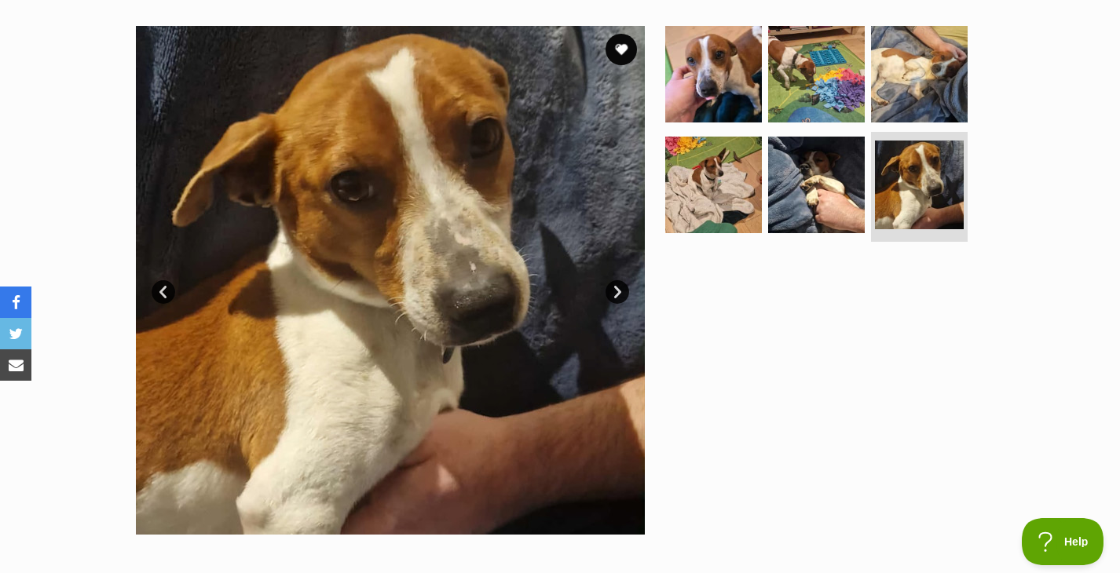
click at [614, 290] on link "Next" at bounding box center [617, 292] width 24 height 24
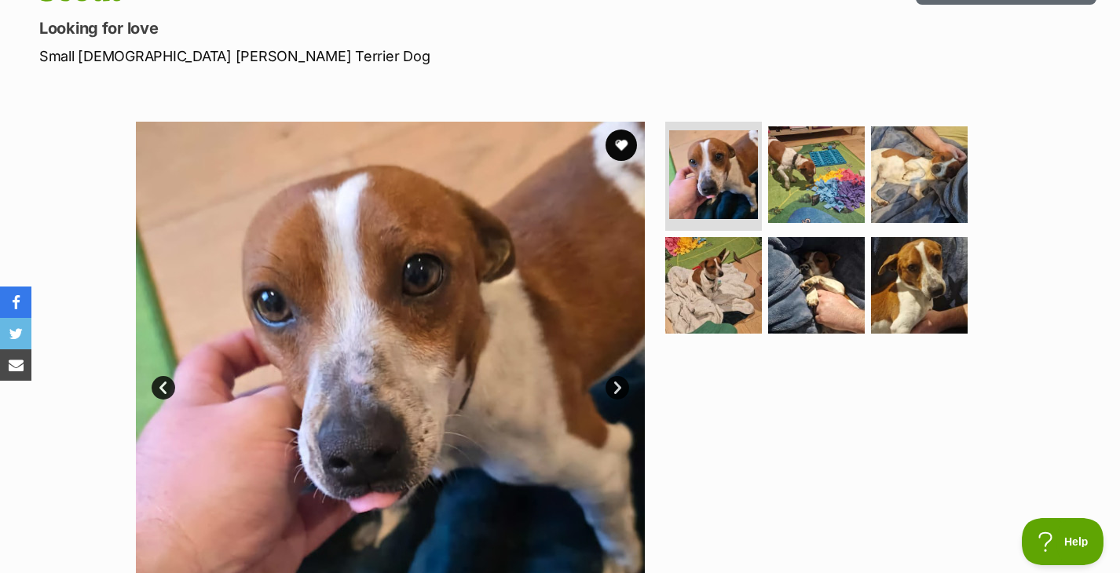
scroll to position [203, 0]
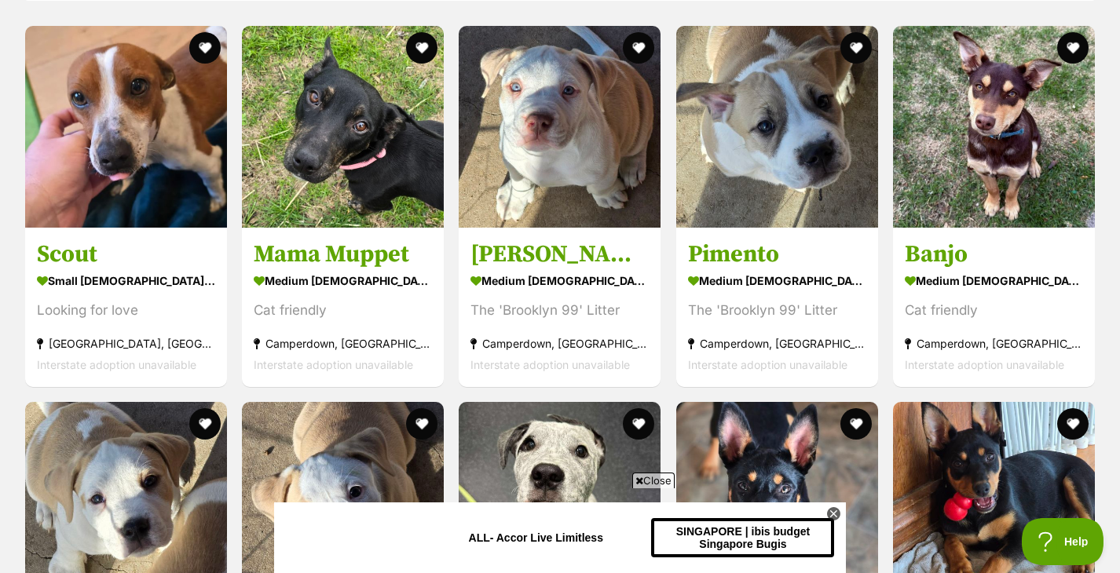
scroll to position [1064, 0]
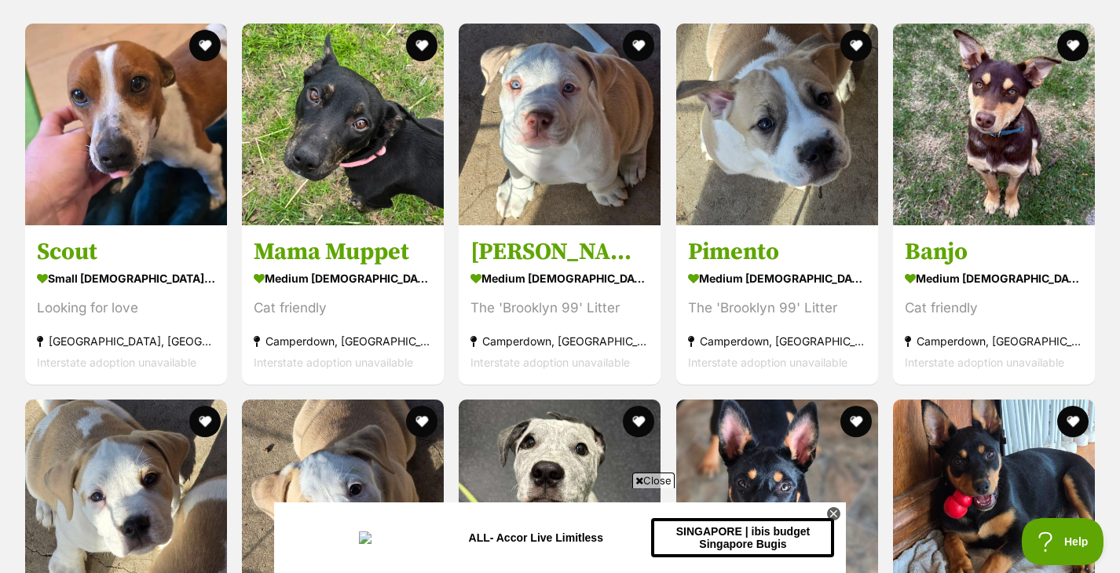
click at [661, 475] on span "Close" at bounding box center [653, 481] width 42 height 16
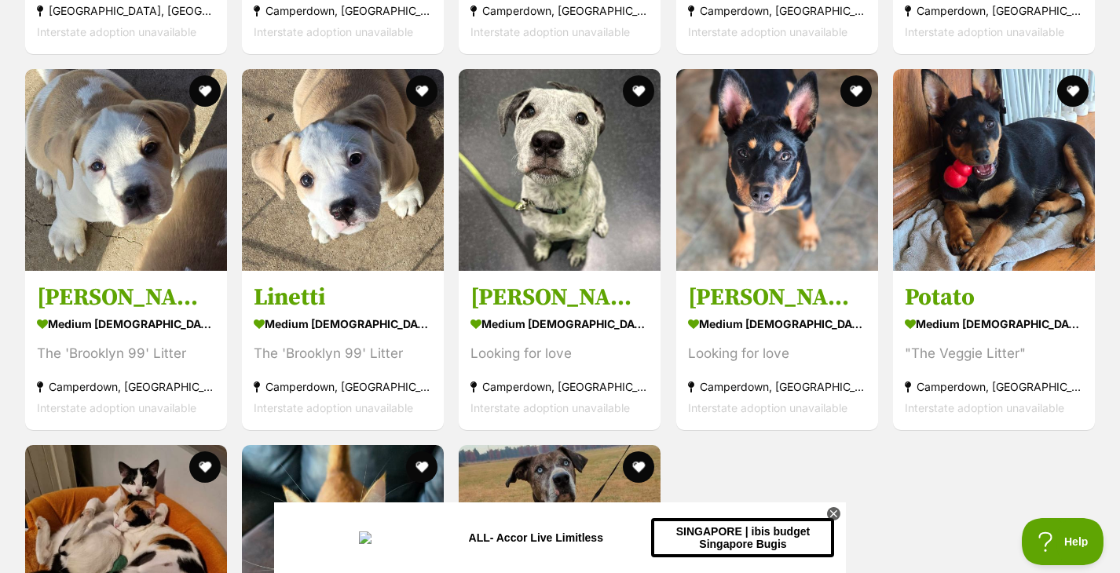
scroll to position [1040, 0]
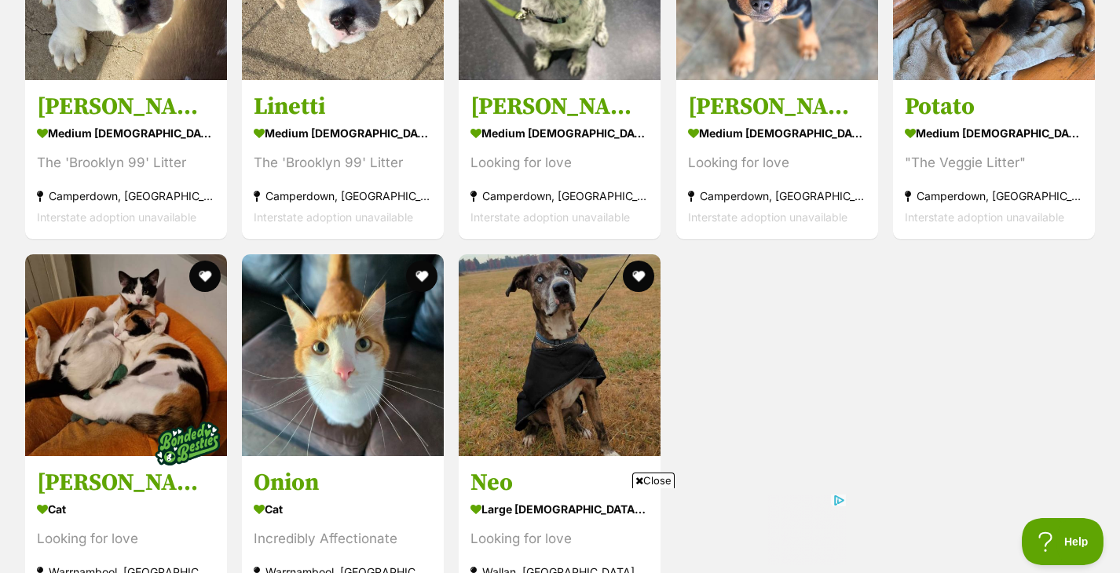
scroll to position [1619, 0]
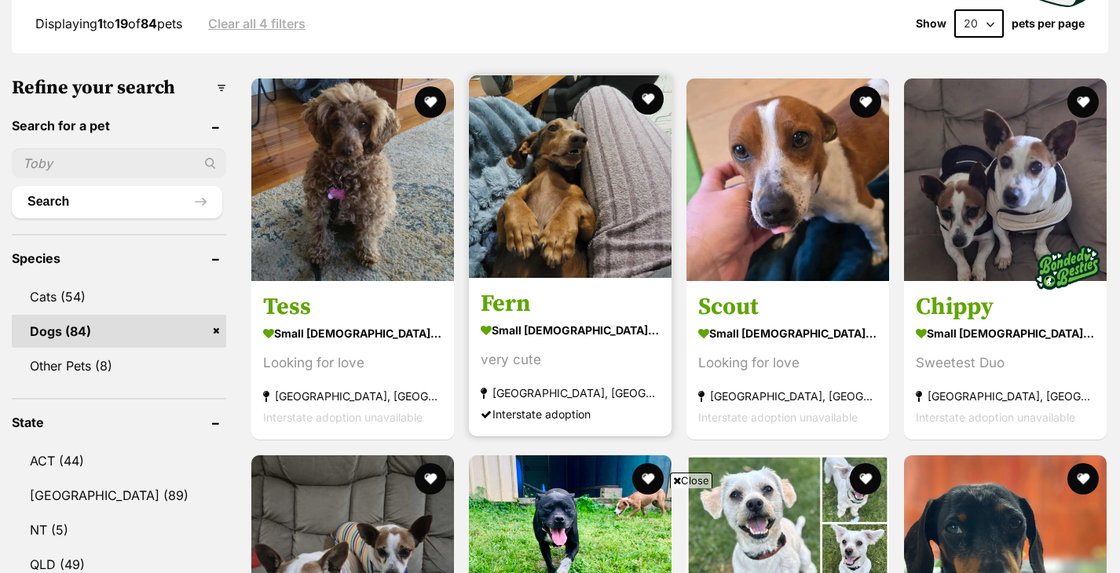
click at [572, 153] on img at bounding box center [570, 176] width 203 height 203
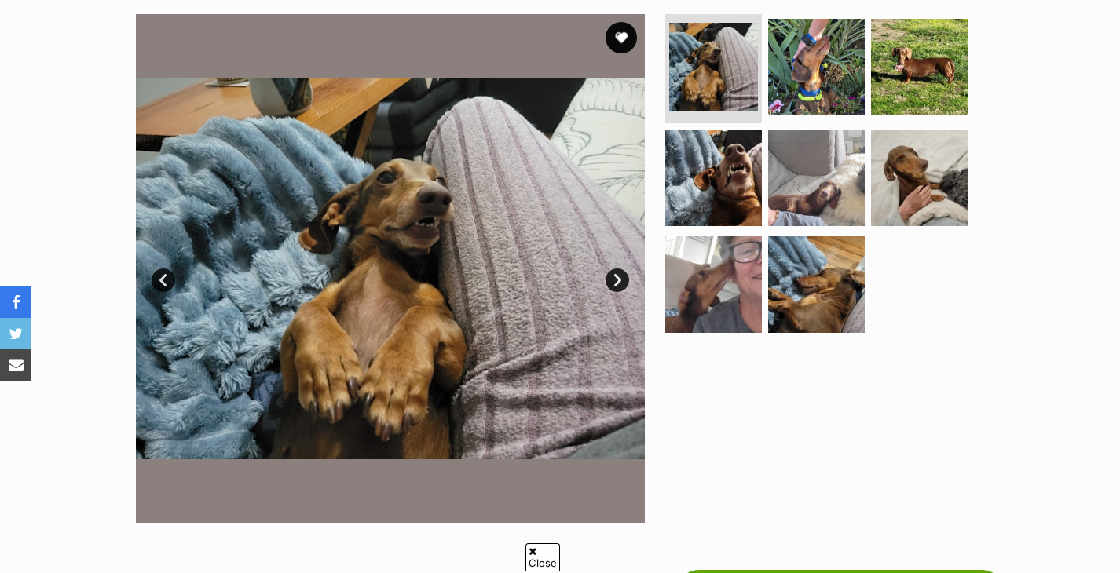
click at [616, 281] on link "Next" at bounding box center [617, 280] width 24 height 24
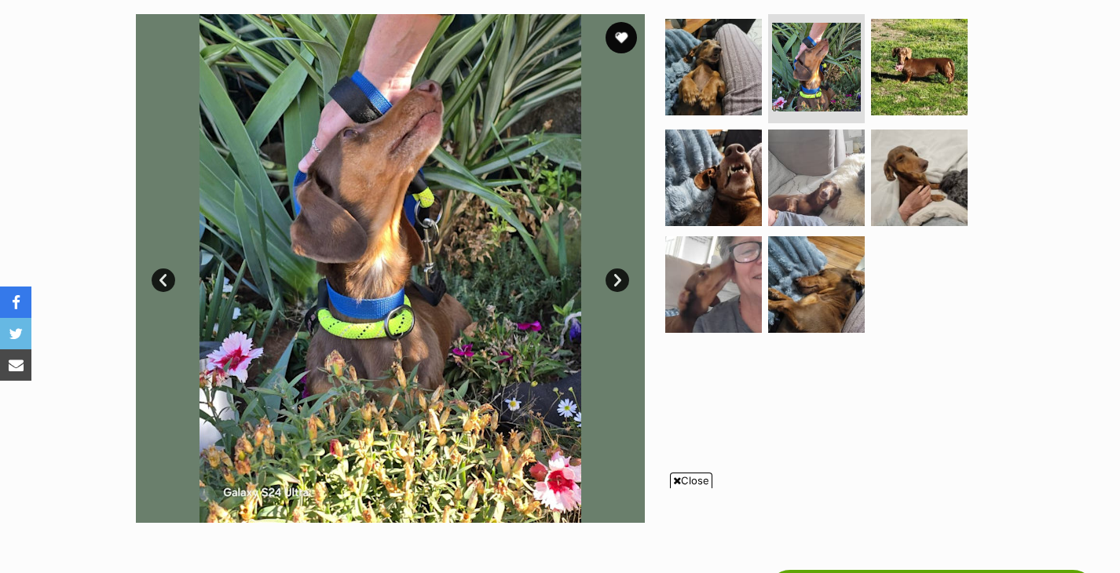
click at [616, 281] on link "Next" at bounding box center [617, 280] width 24 height 24
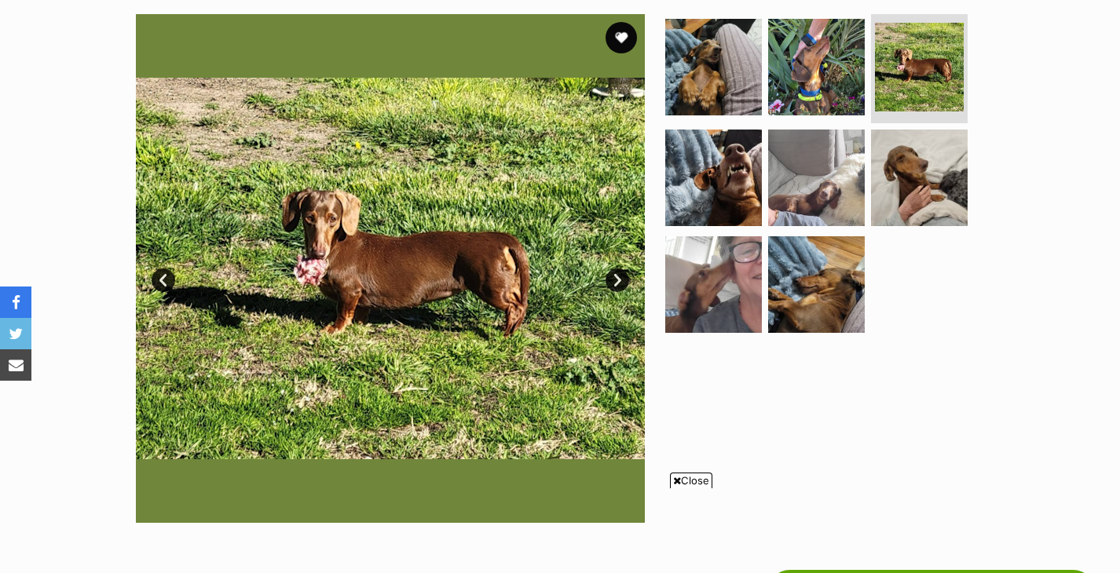
click at [616, 281] on link "Next" at bounding box center [617, 280] width 24 height 24
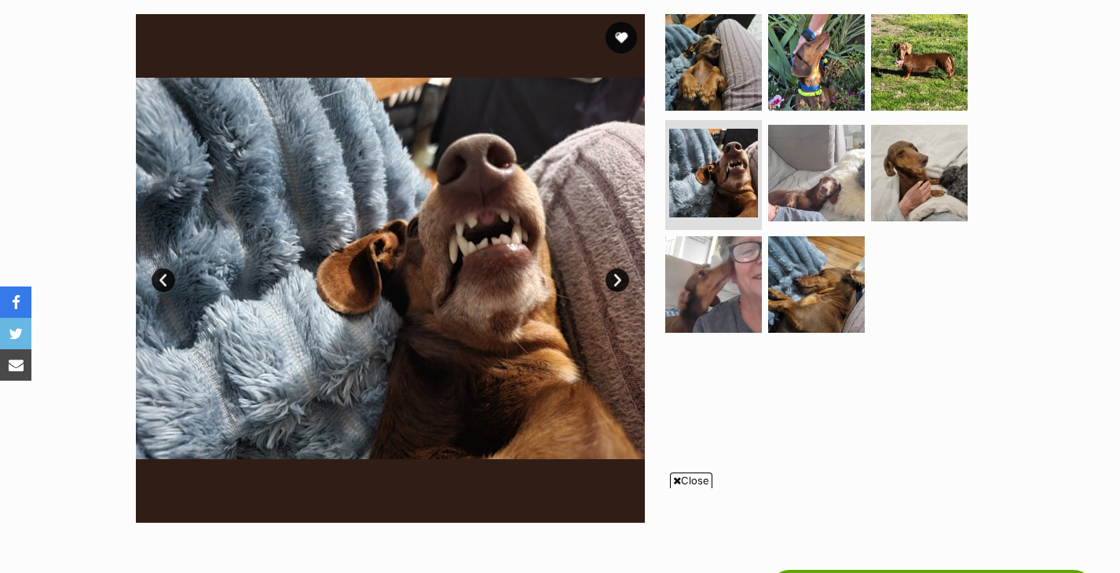
click at [616, 281] on link "Next" at bounding box center [617, 280] width 24 height 24
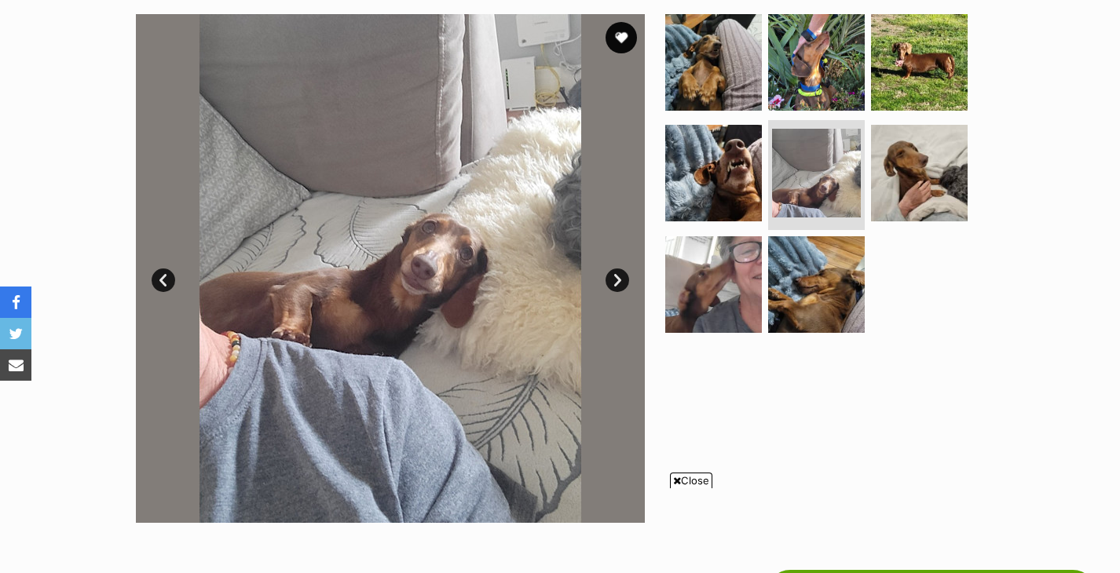
click at [616, 281] on link "Next" at bounding box center [617, 280] width 24 height 24
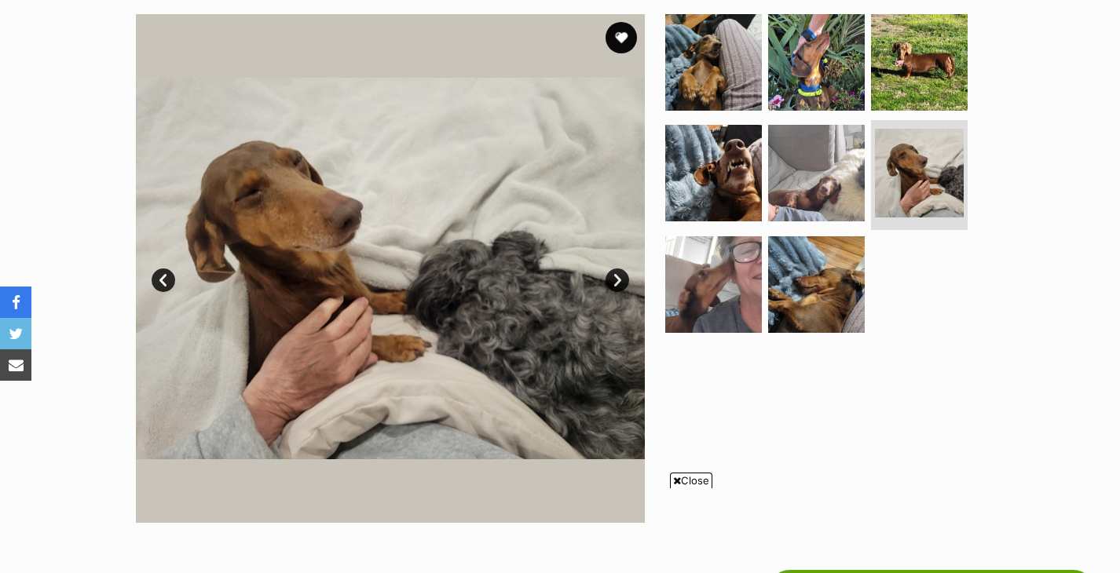
click at [616, 281] on link "Next" at bounding box center [617, 280] width 24 height 24
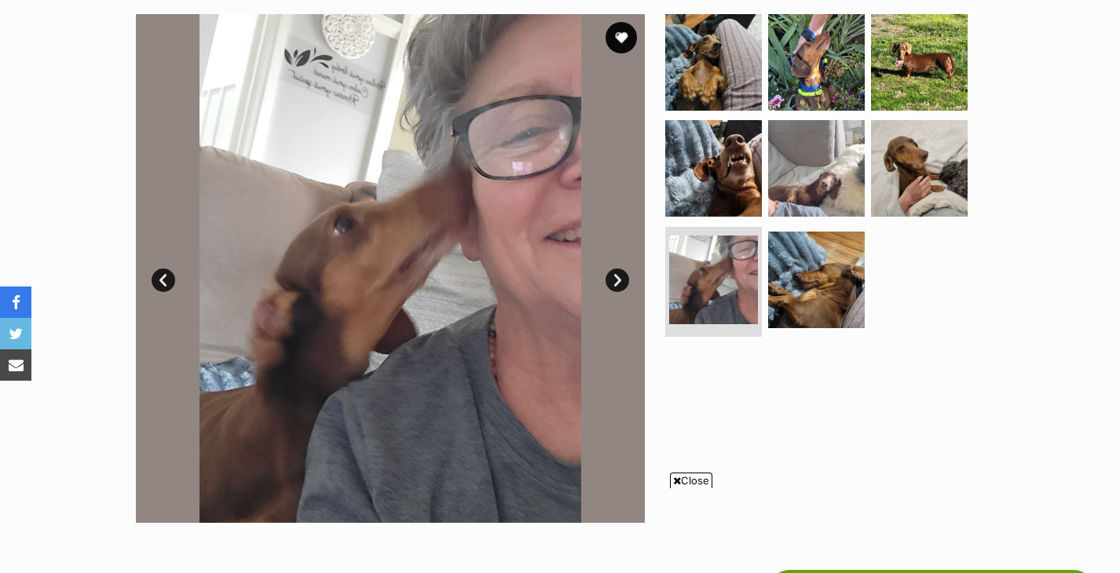
click at [616, 281] on link "Next" at bounding box center [617, 280] width 24 height 24
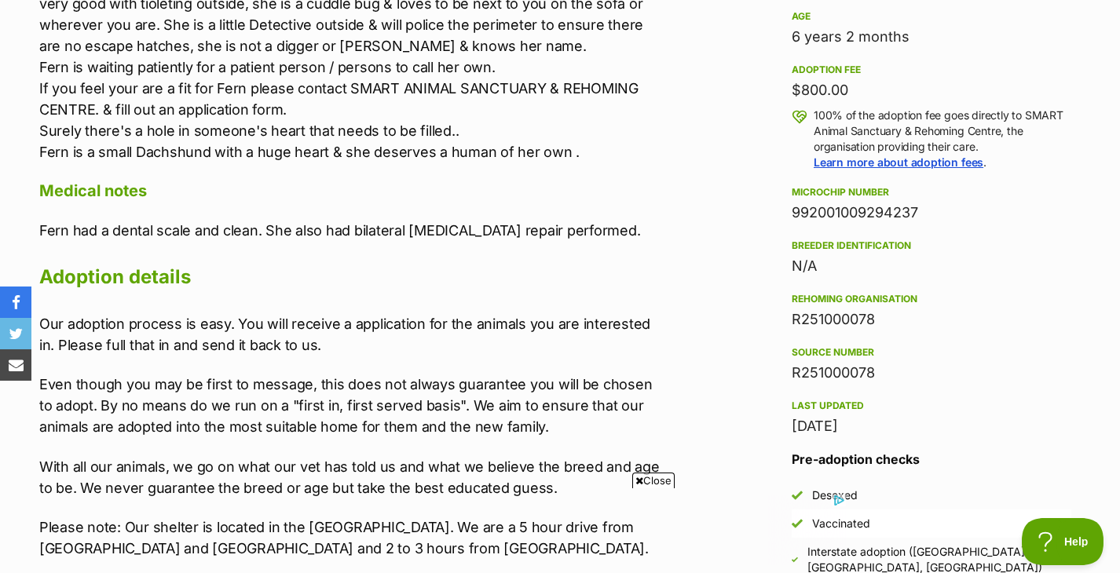
scroll to position [1107, 0]
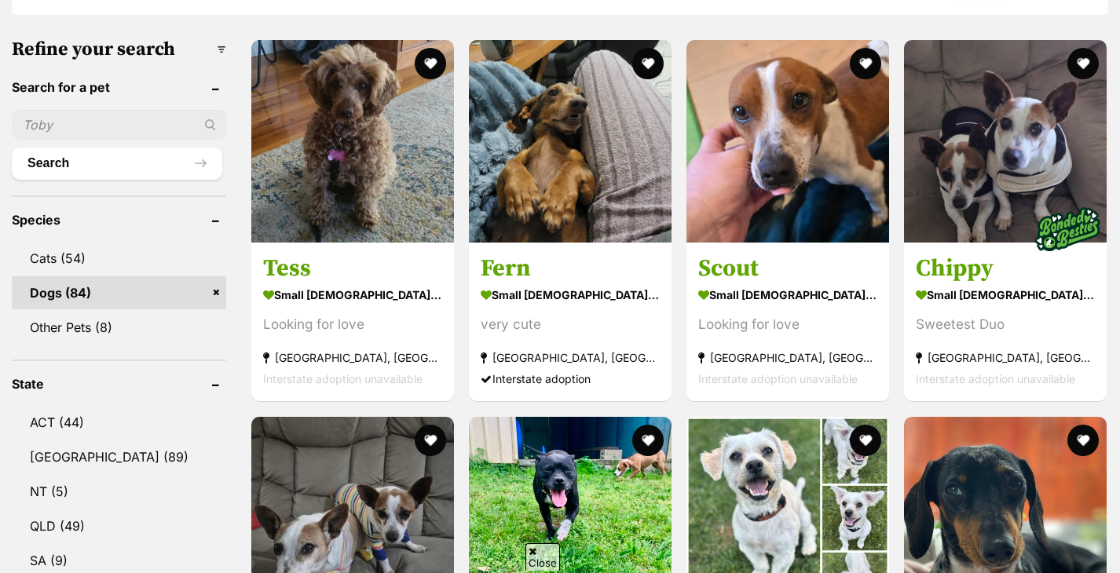
scroll to position [475, 0]
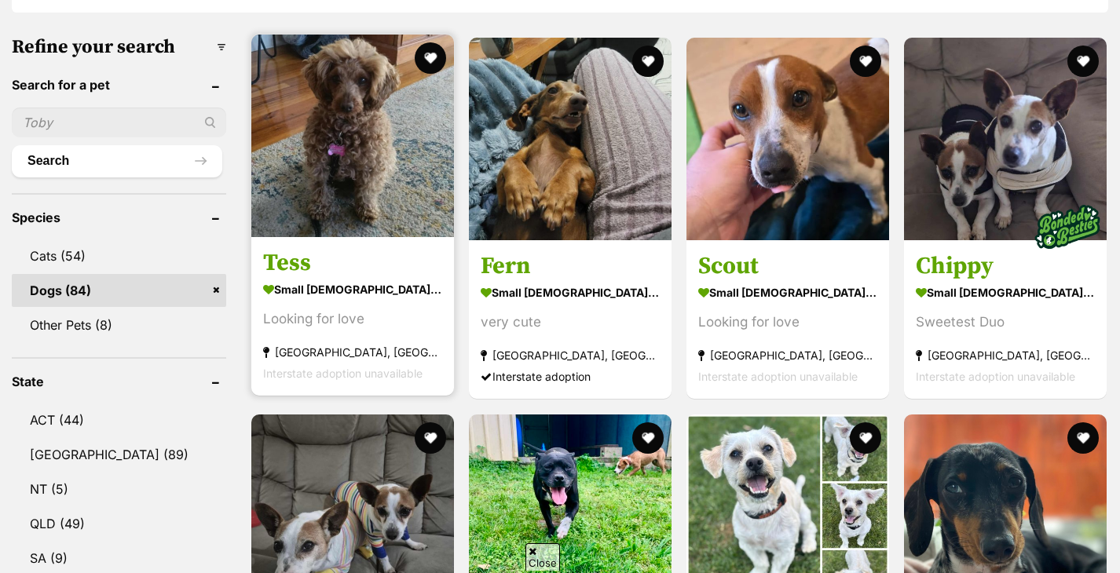
click at [384, 108] on img at bounding box center [352, 136] width 203 height 203
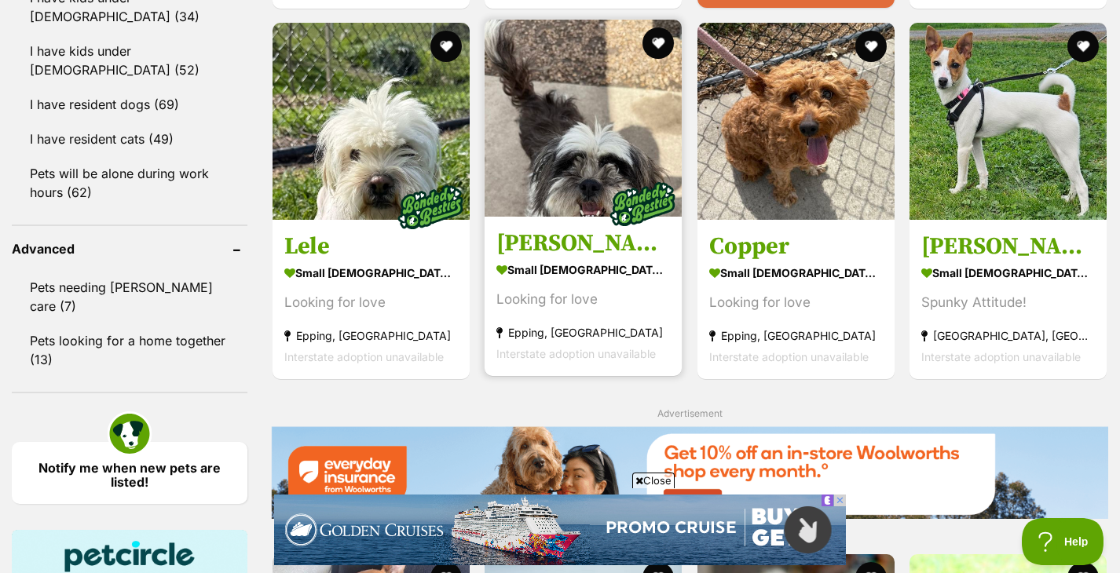
scroll to position [1880, 0]
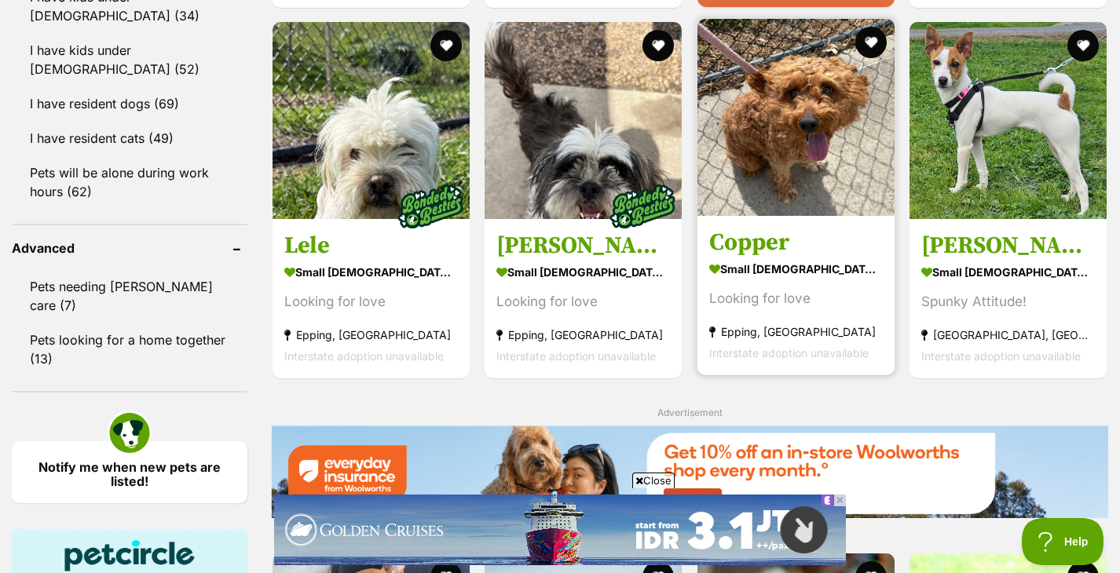
click at [755, 196] on img at bounding box center [795, 117] width 197 height 197
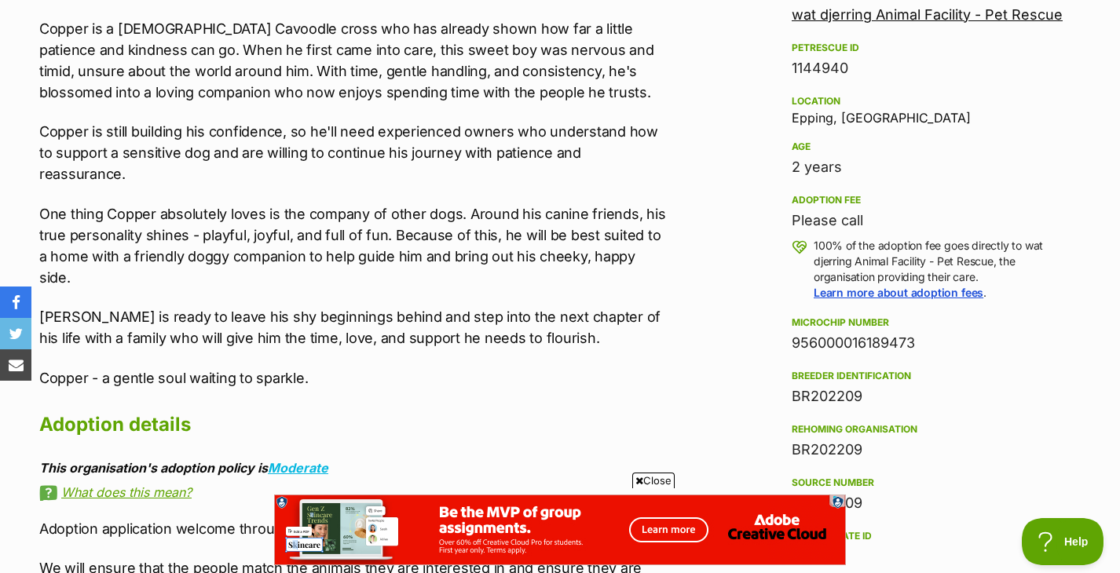
scroll to position [980, 0]
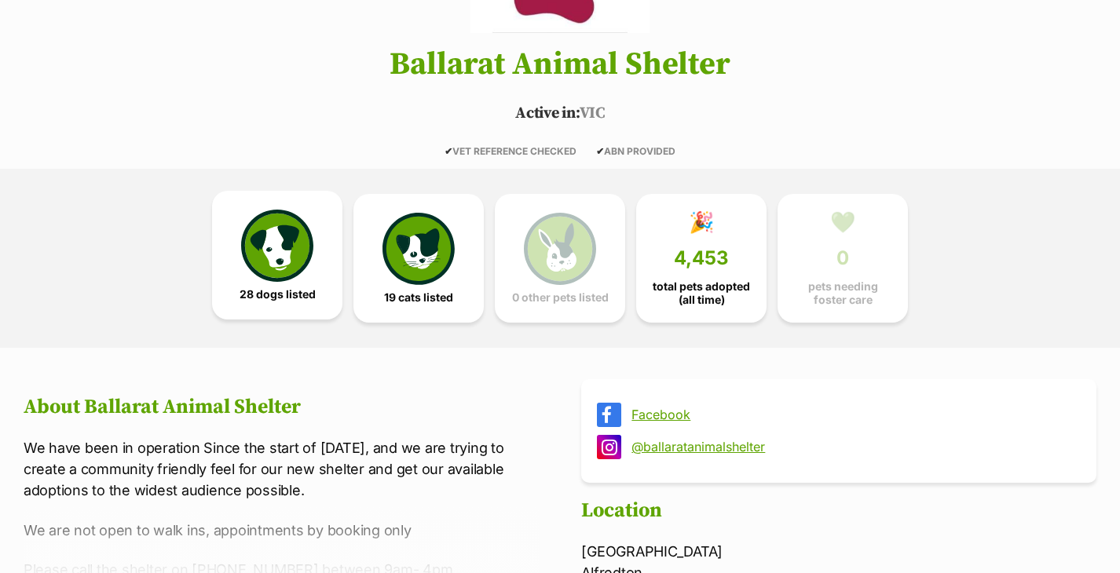
click at [291, 270] on img at bounding box center [277, 246] width 72 height 72
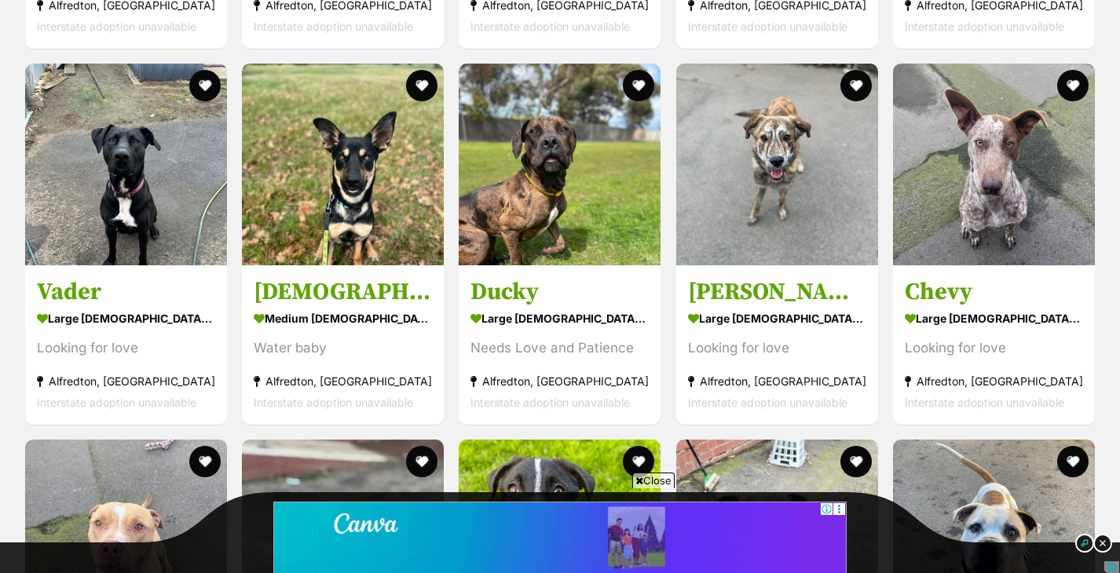
scroll to position [1886, 0]
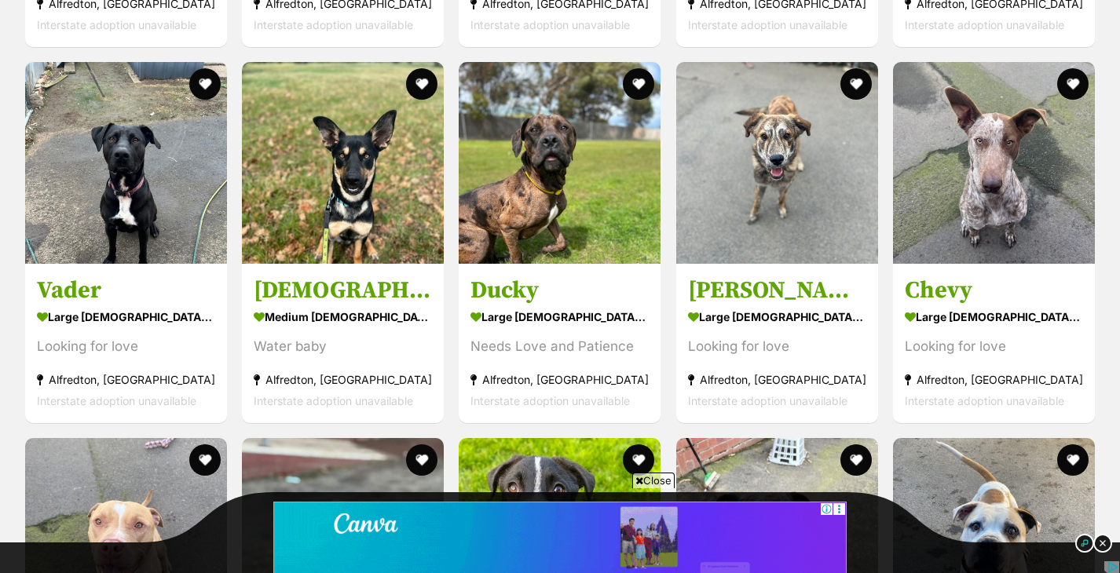
click at [659, 480] on span "Close" at bounding box center [653, 481] width 42 height 16
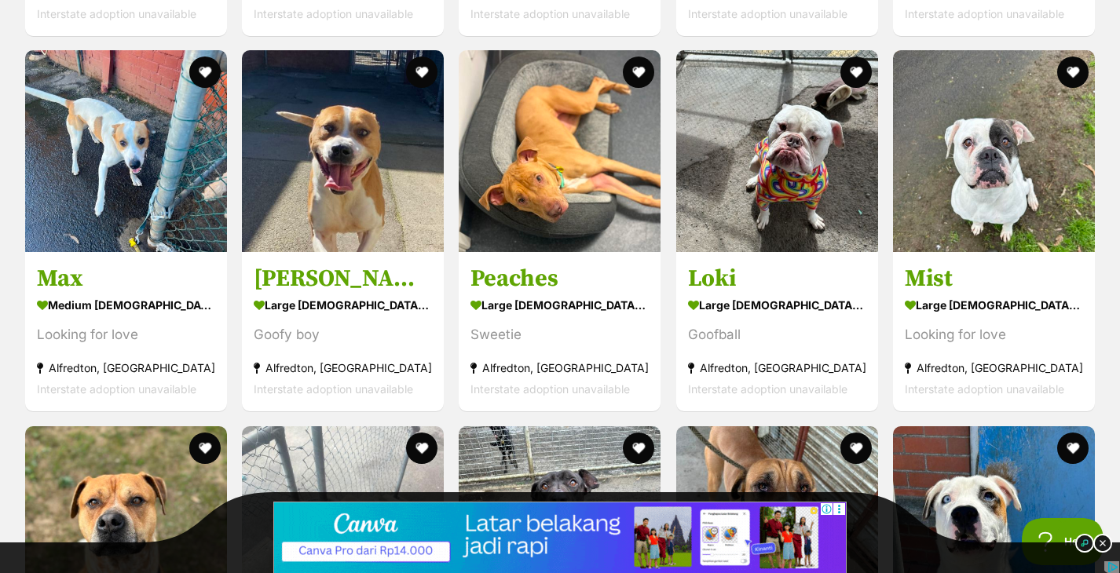
scroll to position [2651, 0]
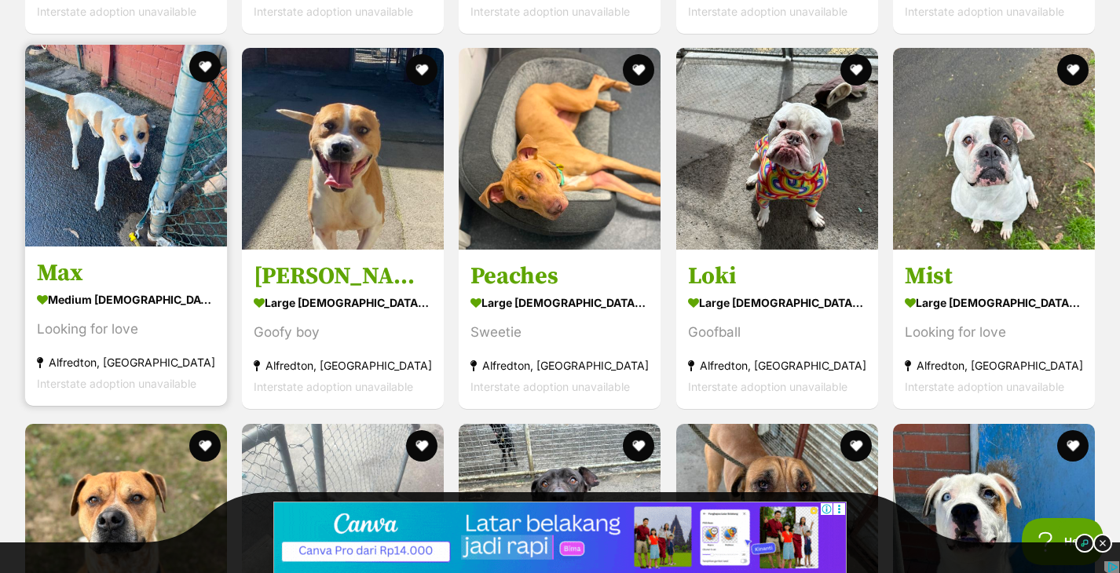
click at [164, 195] on img at bounding box center [126, 146] width 202 height 202
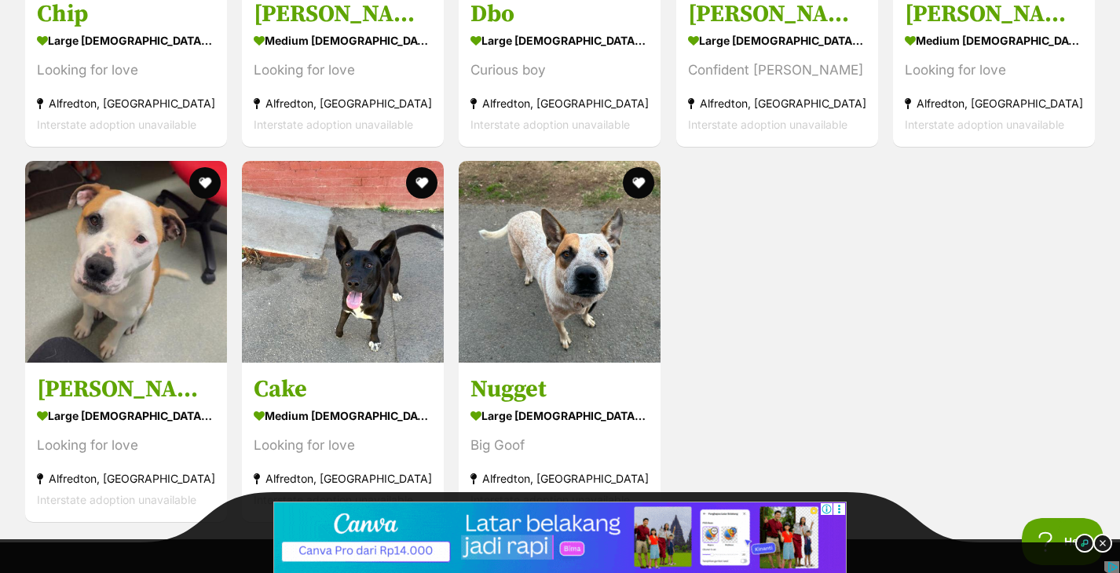
scroll to position [3293, 0]
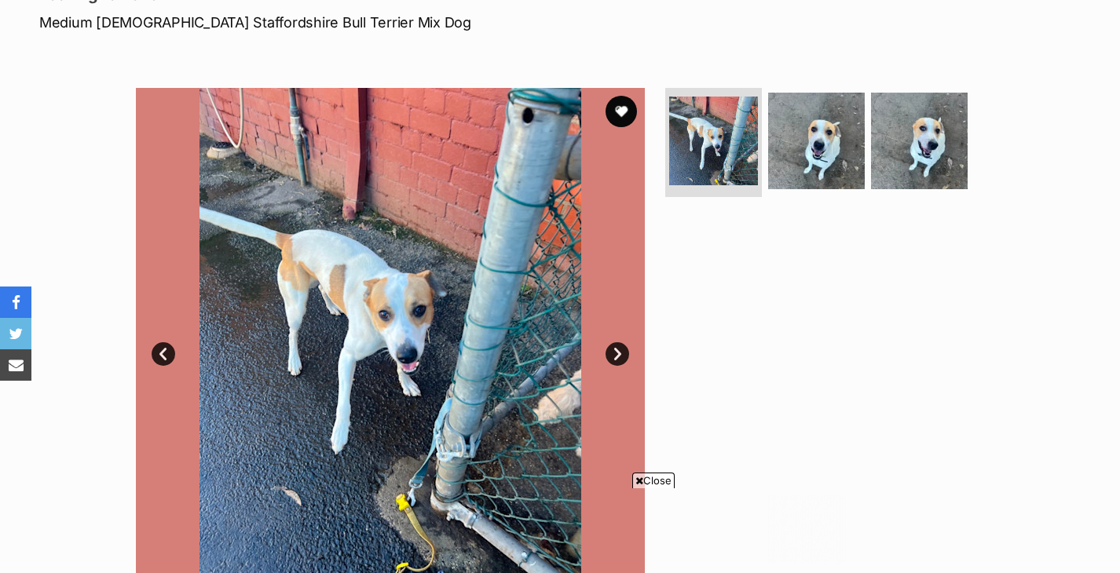
click at [614, 360] on link "Next" at bounding box center [617, 354] width 24 height 24
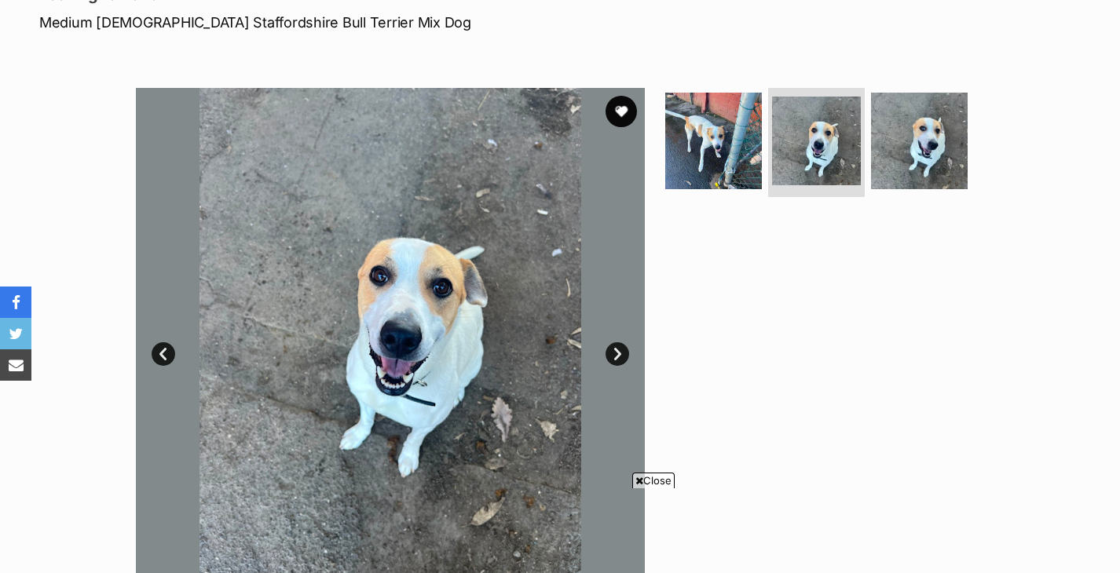
click at [614, 360] on link "Next" at bounding box center [617, 354] width 24 height 24
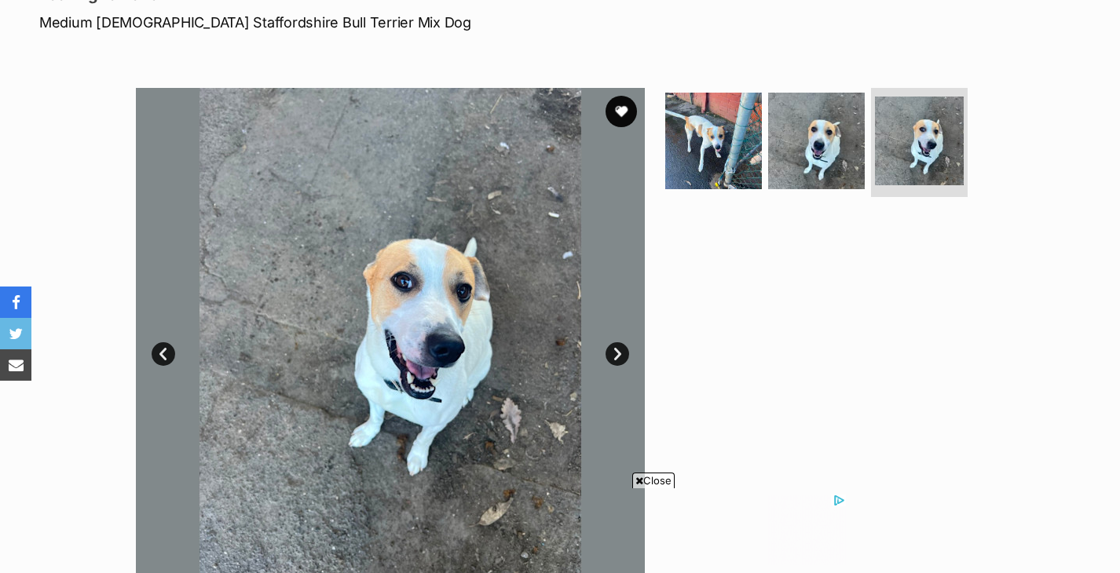
click at [614, 360] on link "Next" at bounding box center [617, 354] width 24 height 24
